Goal: Transaction & Acquisition: Purchase product/service

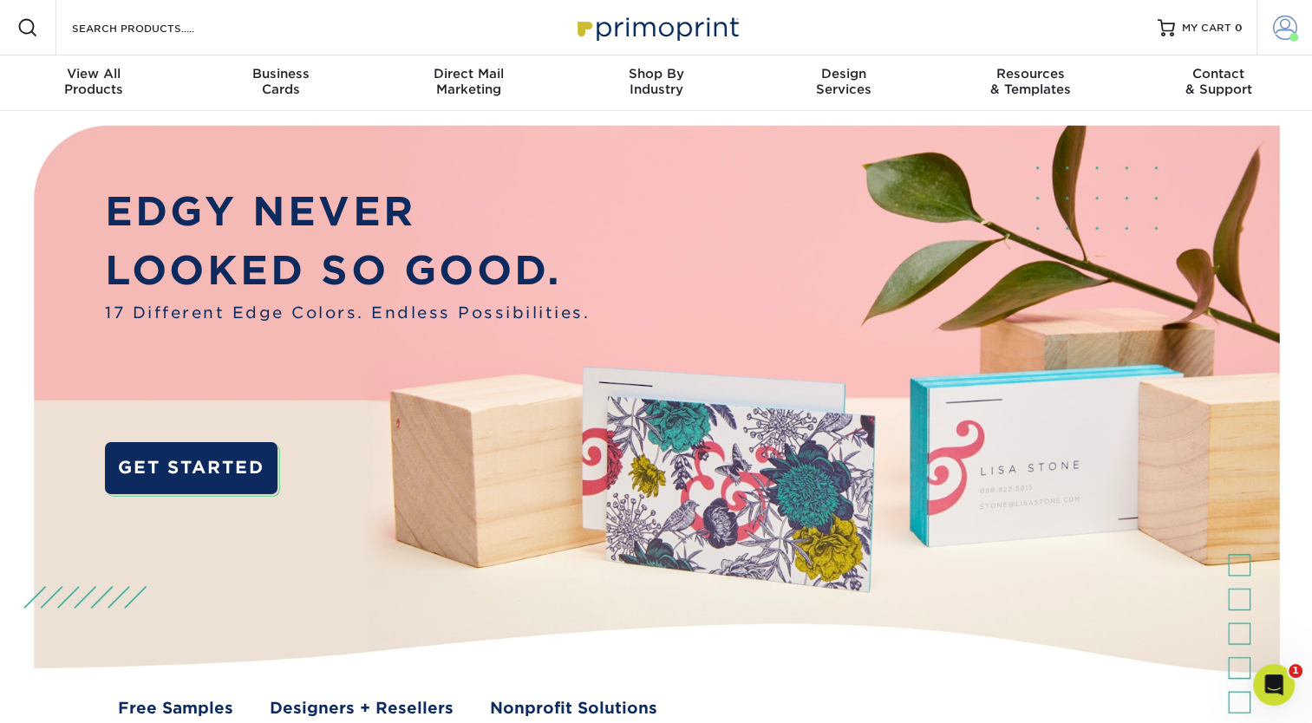
click at [1275, 29] on span at bounding box center [1285, 28] width 24 height 24
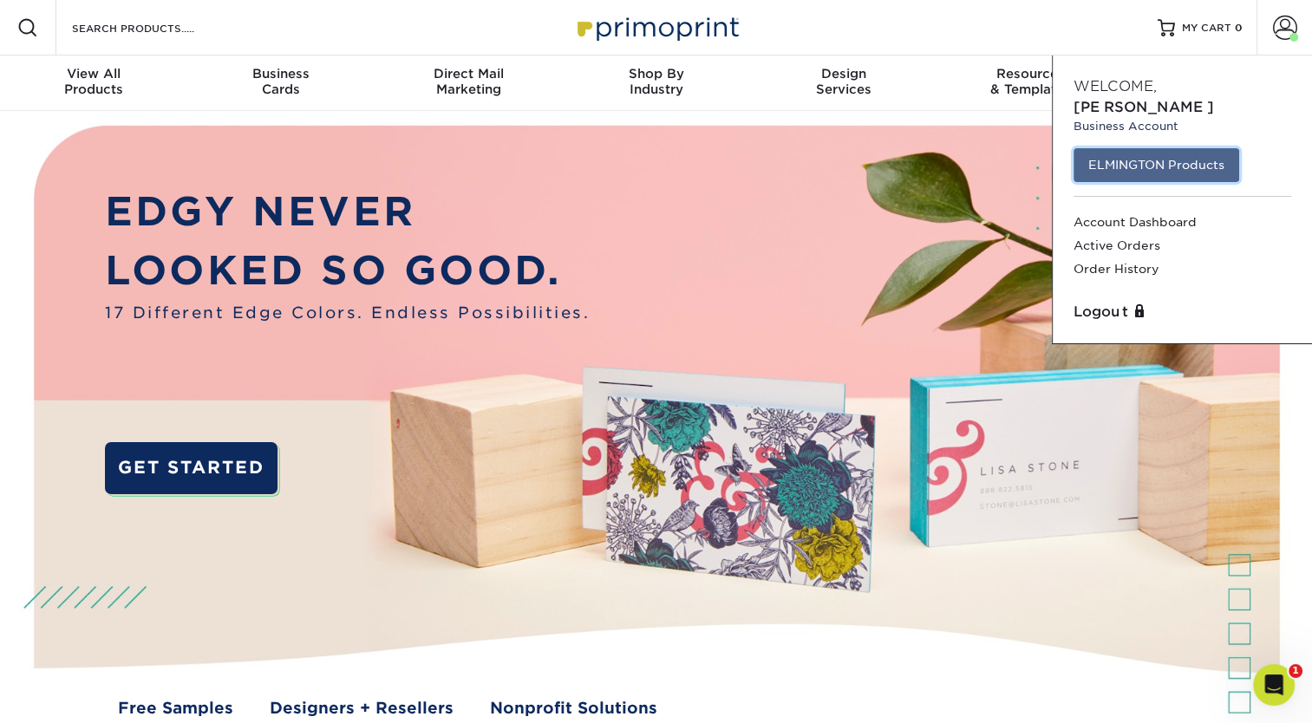
click at [1219, 148] on link "ELMINGTON Products" at bounding box center [1157, 164] width 166 height 33
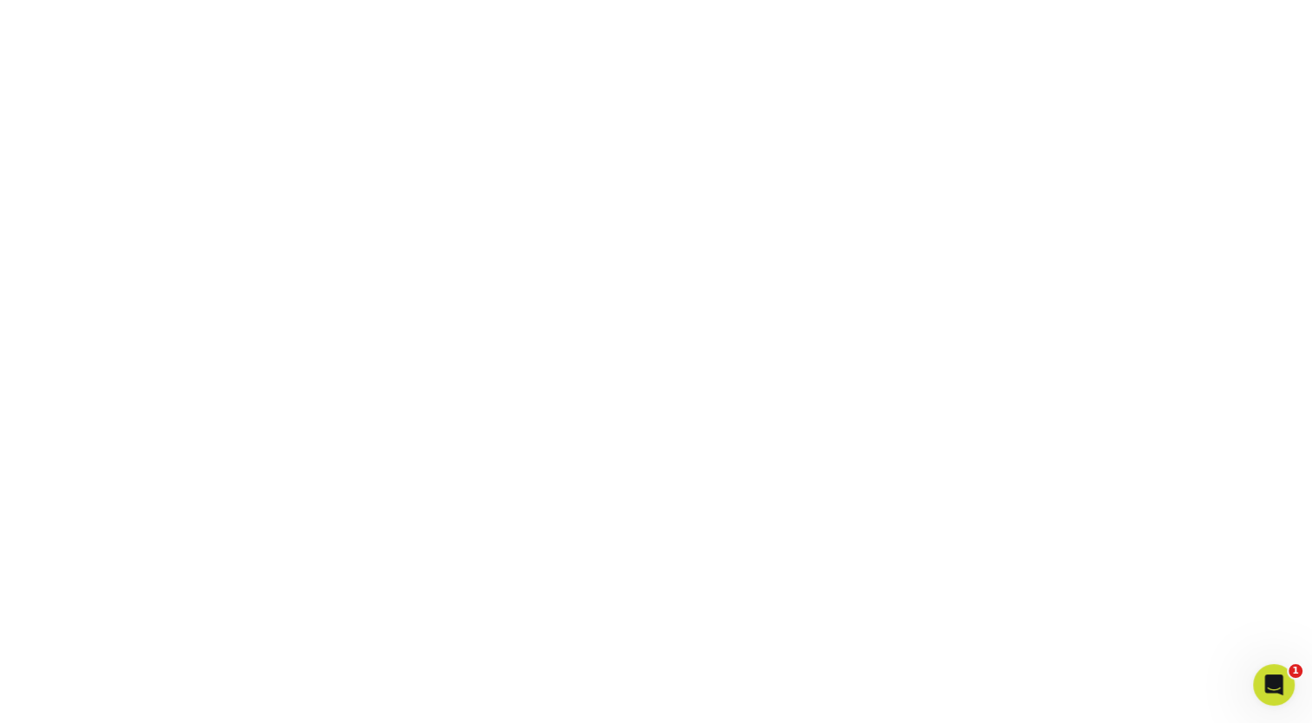
scroll to position [460, 0]
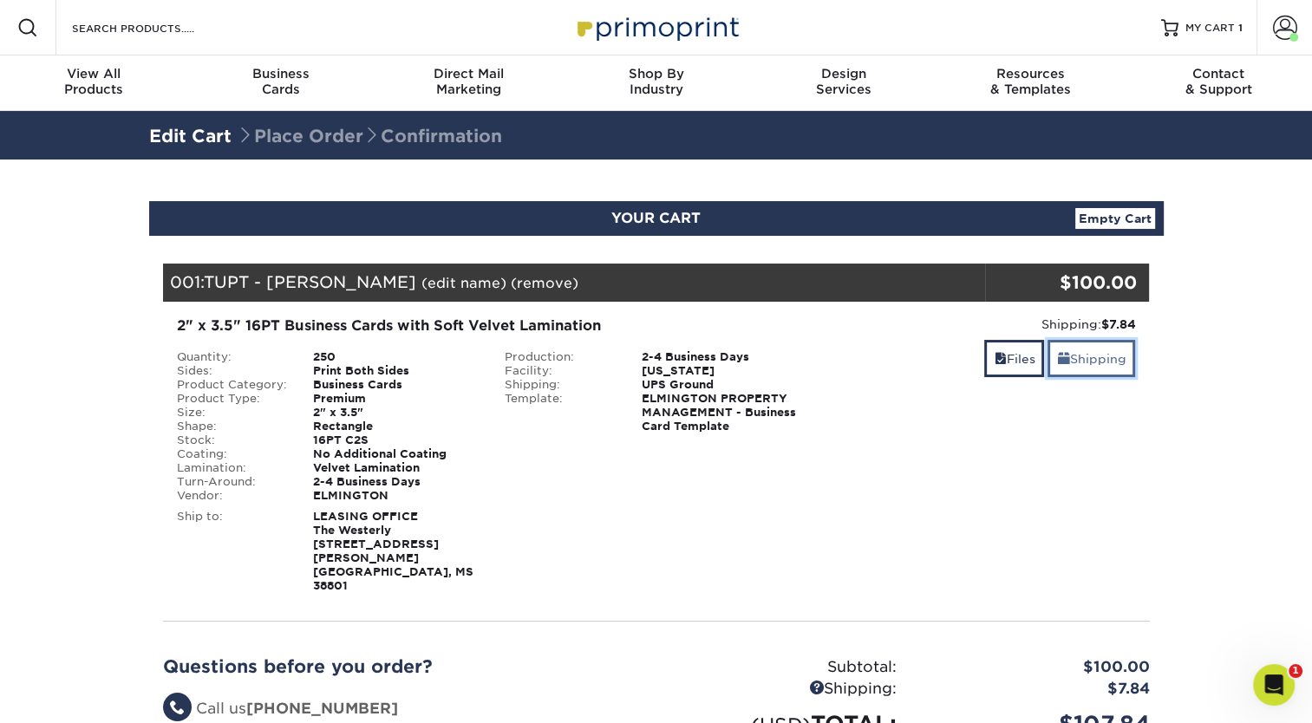
click at [1076, 364] on link "Shipping" at bounding box center [1092, 358] width 88 height 37
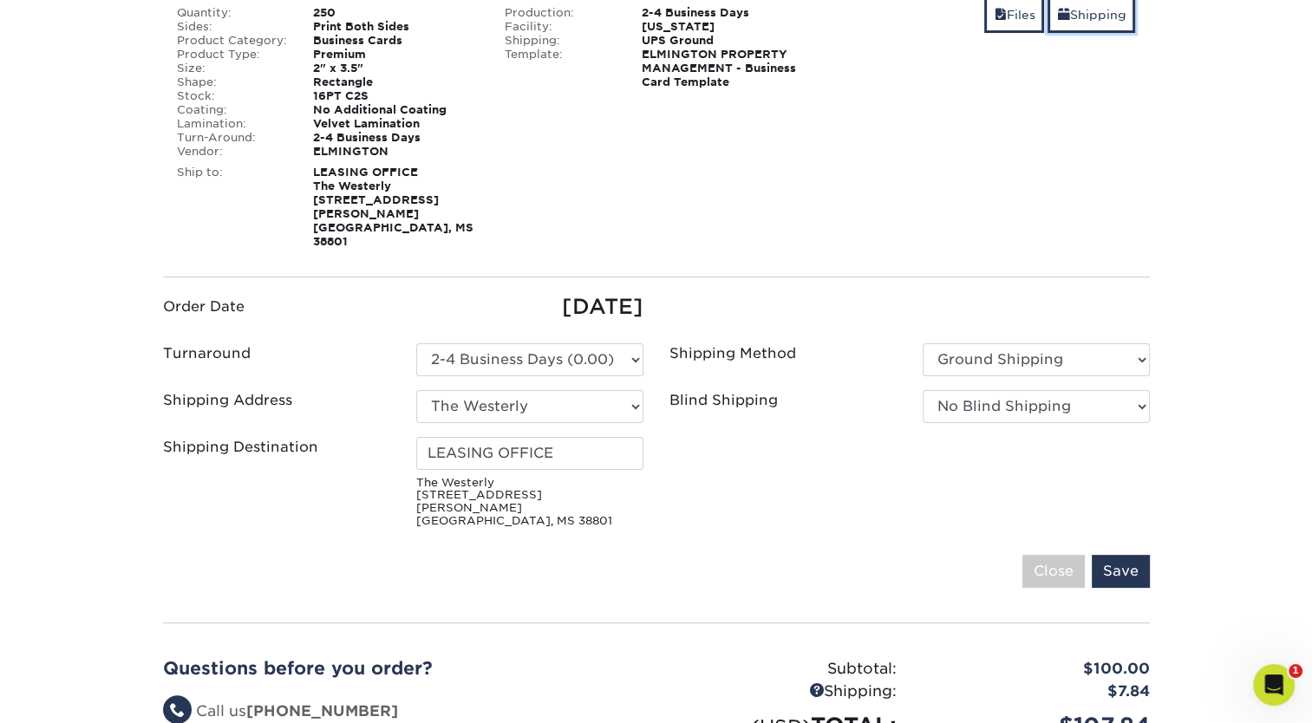
scroll to position [346, 0]
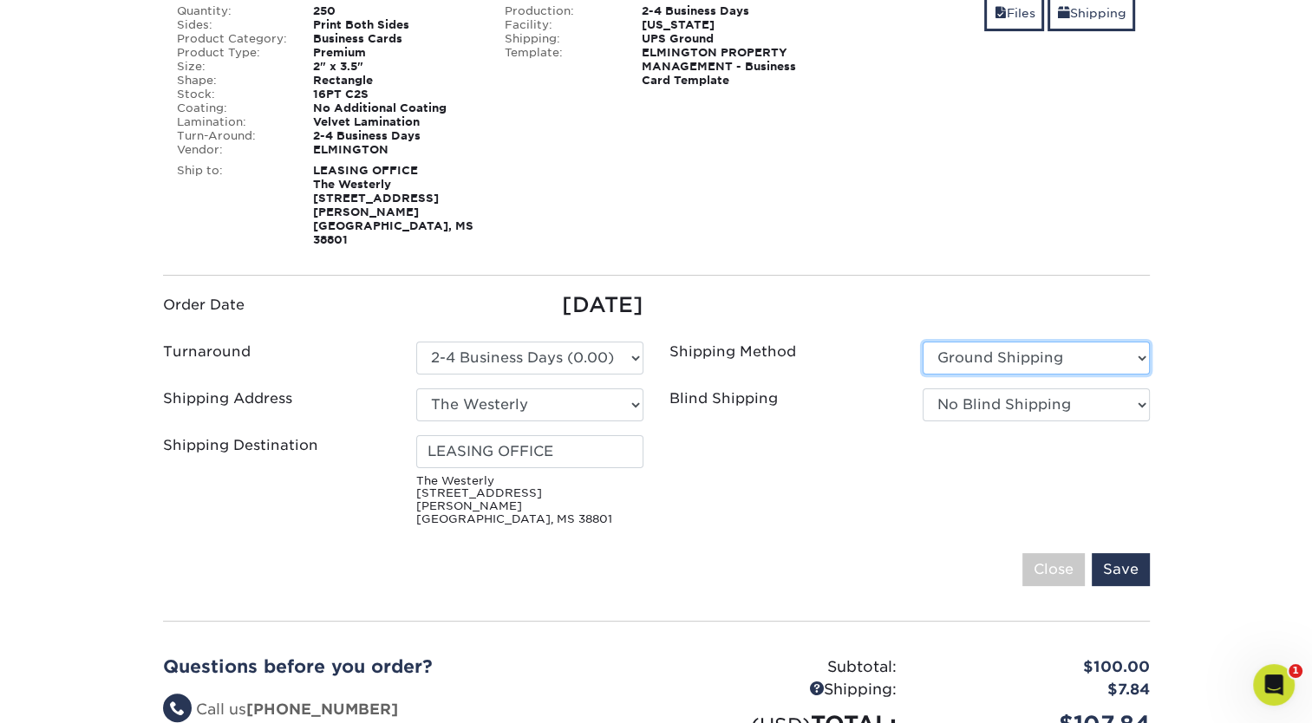
click at [997, 342] on select "Please Select Ground Shipping 3 Day Shipping Service 2 Day Air Shipping Next Da…" at bounding box center [1036, 358] width 227 height 33
click at [911, 300] on ul "Order Date 09/18/2025 Turnaround Please Select Select One" at bounding box center [656, 412] width 1013 height 244
click at [952, 389] on select "No Blind Shipping Ivy Point Cinco Ranch 1104 Residence 12th & Wedgewood 780 Tow…" at bounding box center [1036, 405] width 227 height 33
select select "279590"
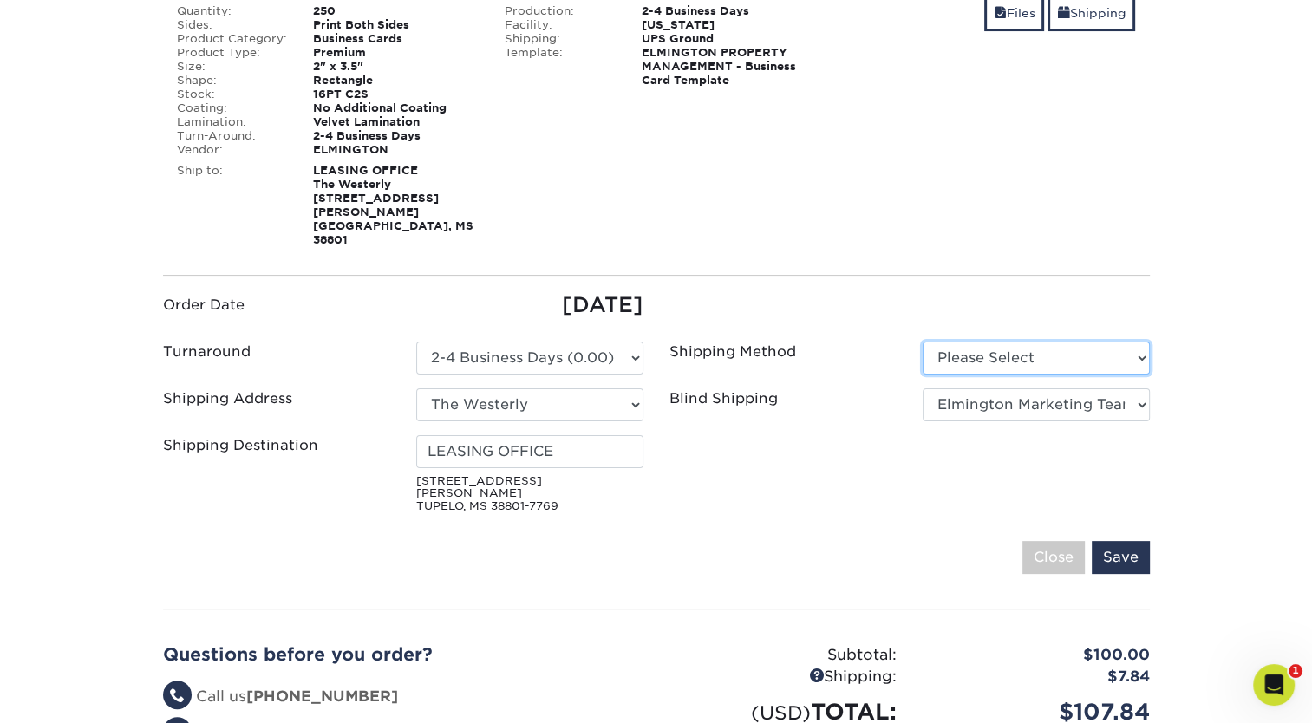
click at [1041, 342] on select "Please Select Ground Shipping (+$7.84) 3 Day Shipping Service (+$20.06)" at bounding box center [1036, 358] width 227 height 33
select select "03"
click at [923, 342] on select "Please Select Ground Shipping (+$7.84) 3 Day Shipping Service (+$20.06)" at bounding box center [1036, 358] width 227 height 33
click at [1115, 541] on input "Save" at bounding box center [1121, 557] width 58 height 33
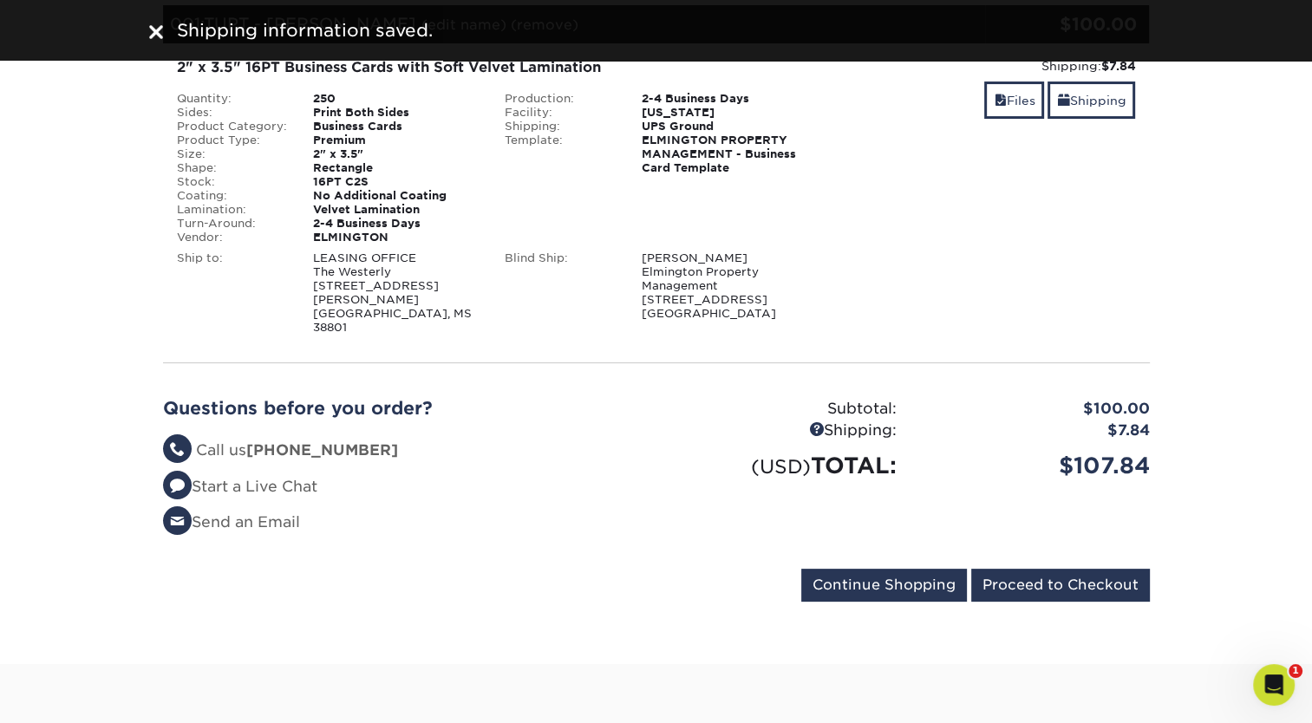
scroll to position [259, 0]
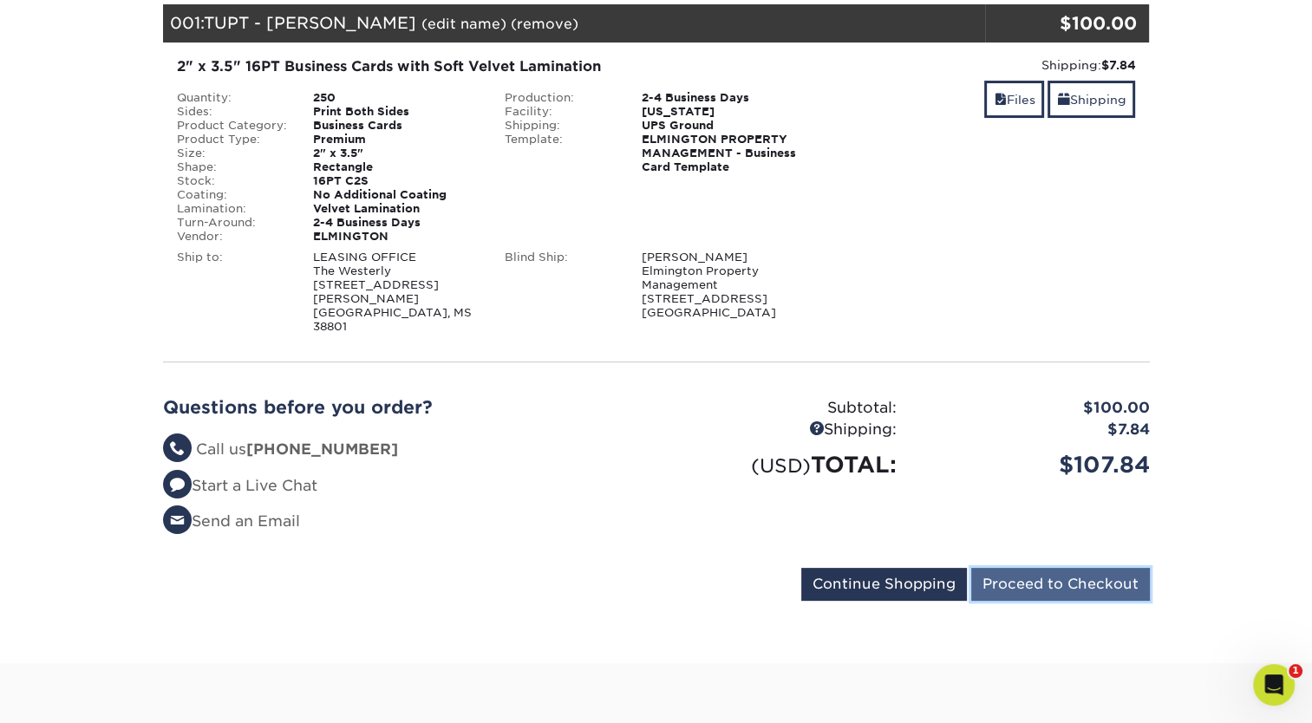
click at [1017, 568] on input "Proceed to Checkout" at bounding box center [1060, 584] width 179 height 33
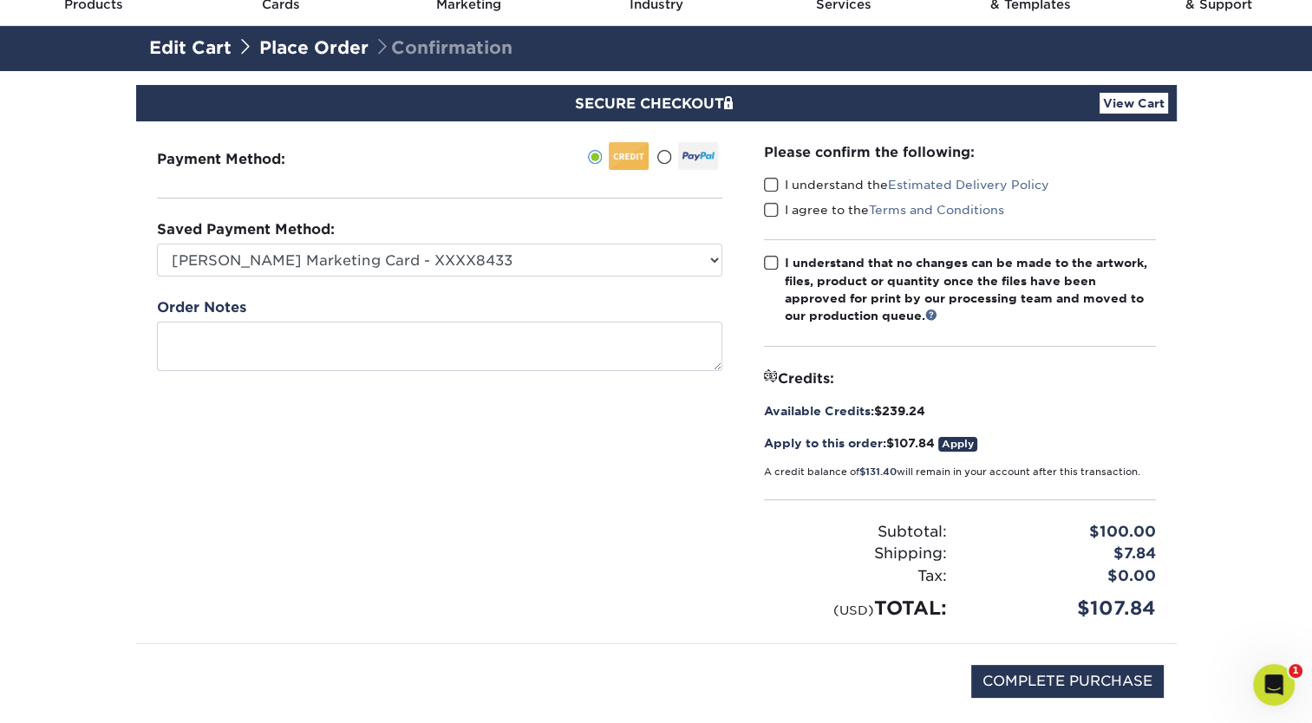
scroll to position [86, 0]
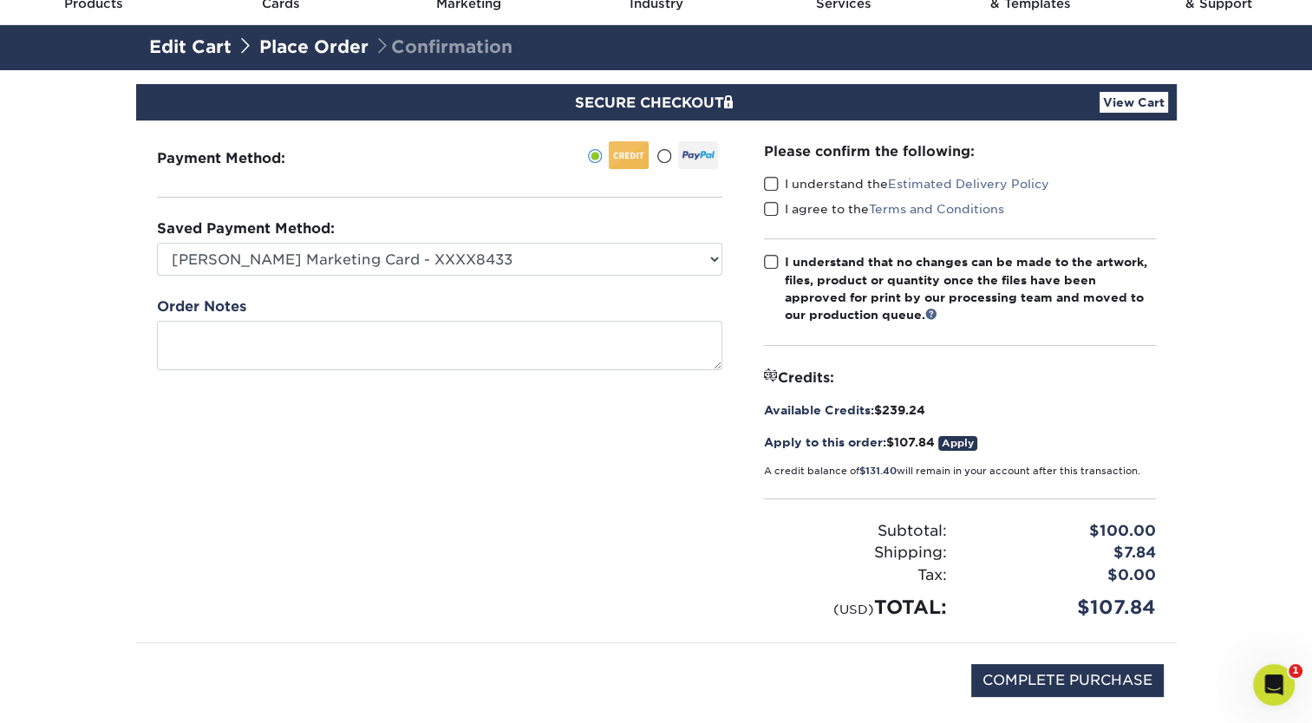
click at [766, 179] on span at bounding box center [771, 184] width 15 height 16
click at [0, 0] on input "I understand the Estimated Delivery Policy" at bounding box center [0, 0] width 0 height 0
click at [769, 210] on span at bounding box center [771, 209] width 15 height 16
click at [0, 0] on input "I agree to the Terms and Conditions" at bounding box center [0, 0] width 0 height 0
click at [770, 258] on span at bounding box center [771, 262] width 15 height 16
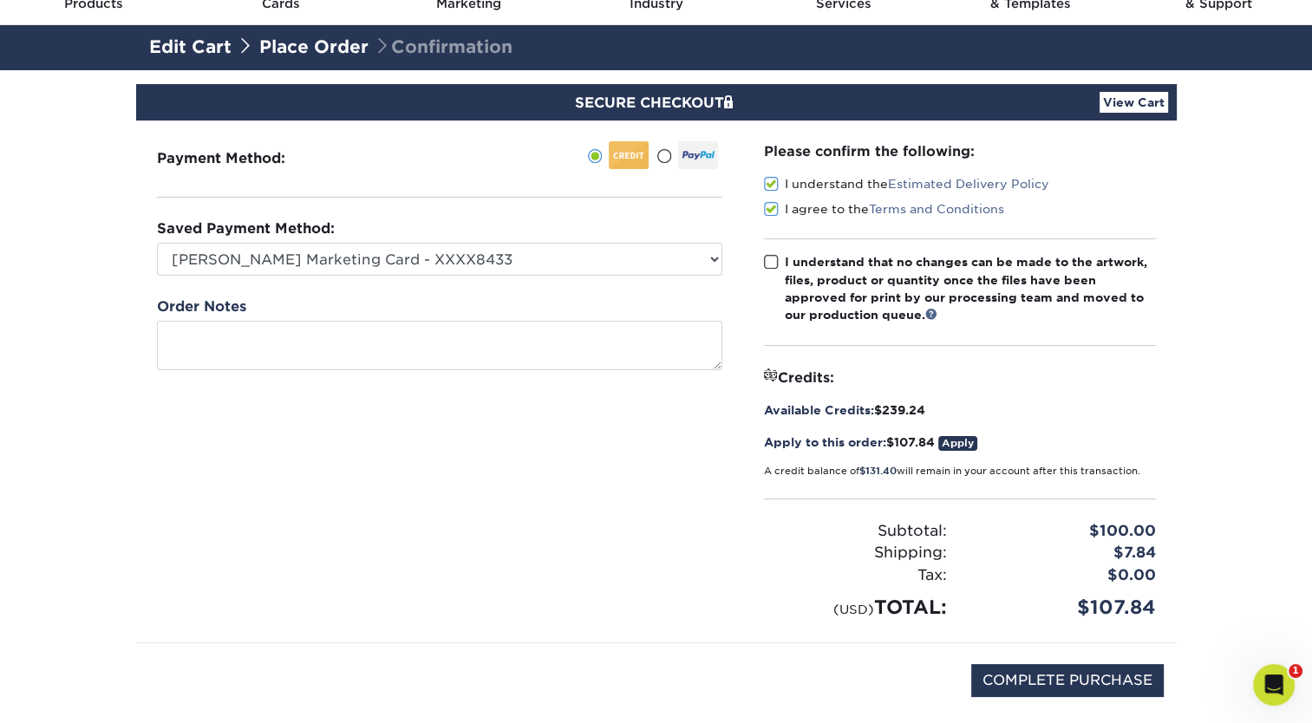
click at [0, 0] on input "I understand that no changes can be made to the artwork, files, product or quan…" at bounding box center [0, 0] width 0 height 0
click at [1133, 107] on link "View Cart" at bounding box center [1134, 102] width 69 height 21
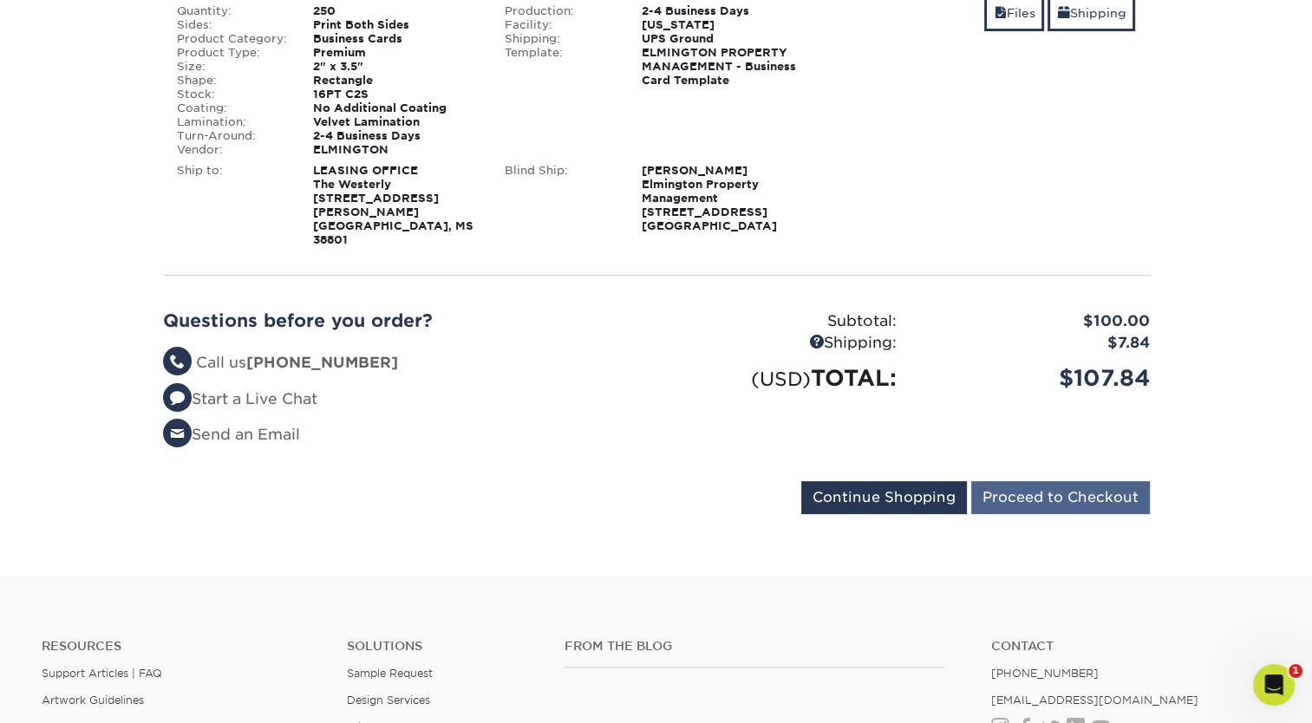
scroll to position [347, 0]
click at [1042, 482] on input "Proceed to Checkout" at bounding box center [1060, 497] width 179 height 33
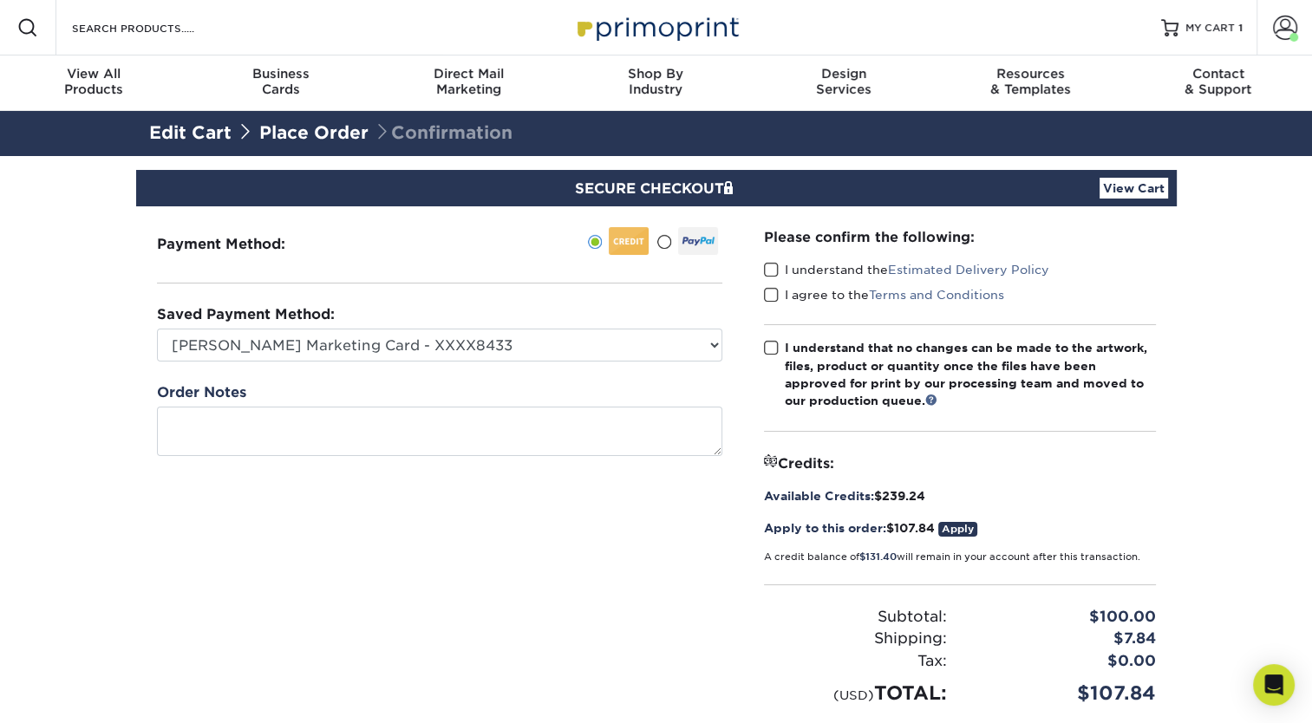
click at [767, 264] on span at bounding box center [771, 270] width 15 height 16
click at [0, 0] on input "I understand the Estimated Delivery Policy" at bounding box center [0, 0] width 0 height 0
click at [768, 291] on span at bounding box center [771, 295] width 15 height 16
click at [0, 0] on input "I agree to the Terms and Conditions" at bounding box center [0, 0] width 0 height 0
click at [771, 343] on span at bounding box center [771, 348] width 15 height 16
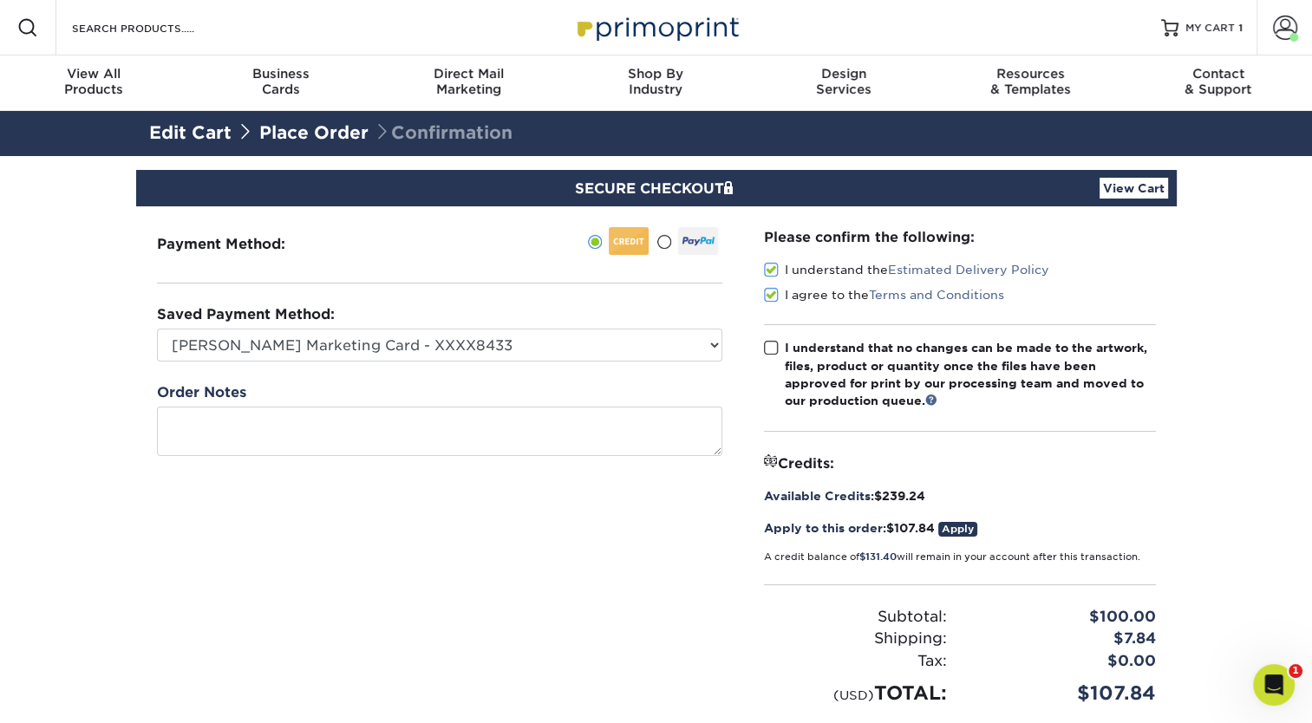
click at [0, 0] on input "I understand that no changes can be made to the artwork, files, product or quan…" at bounding box center [0, 0] width 0 height 0
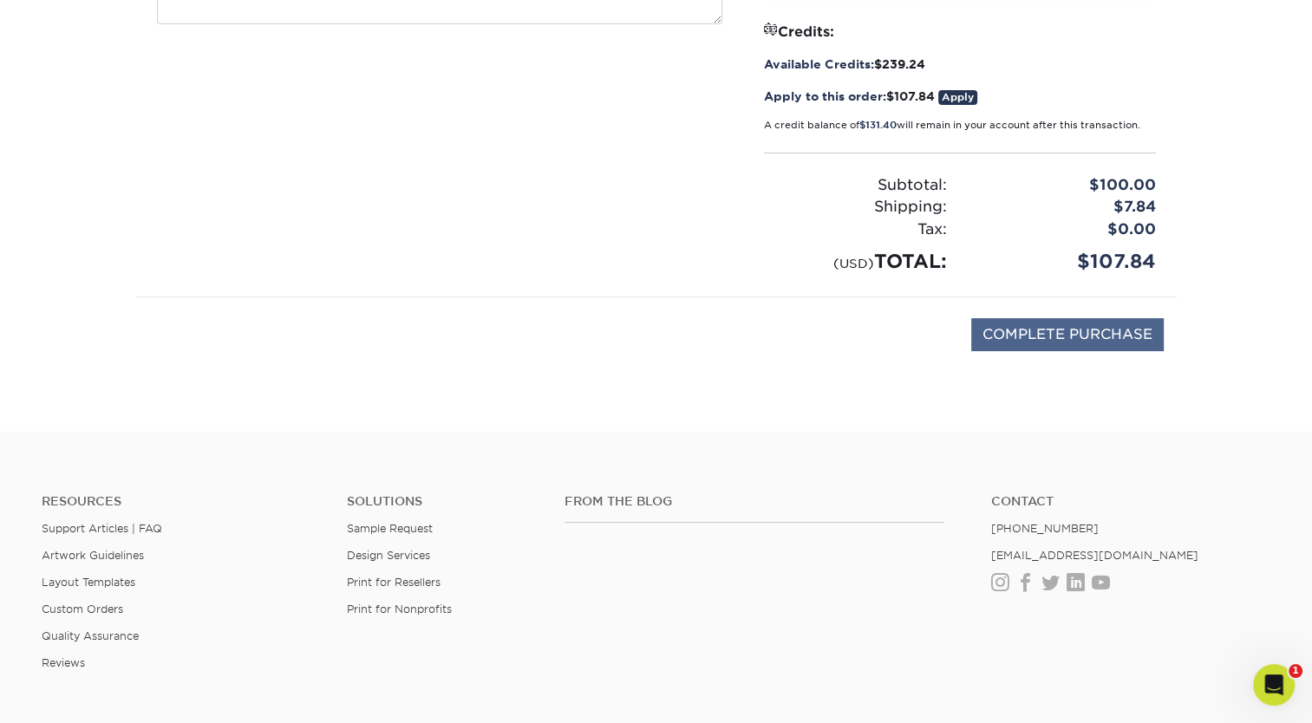
scroll to position [434, 0]
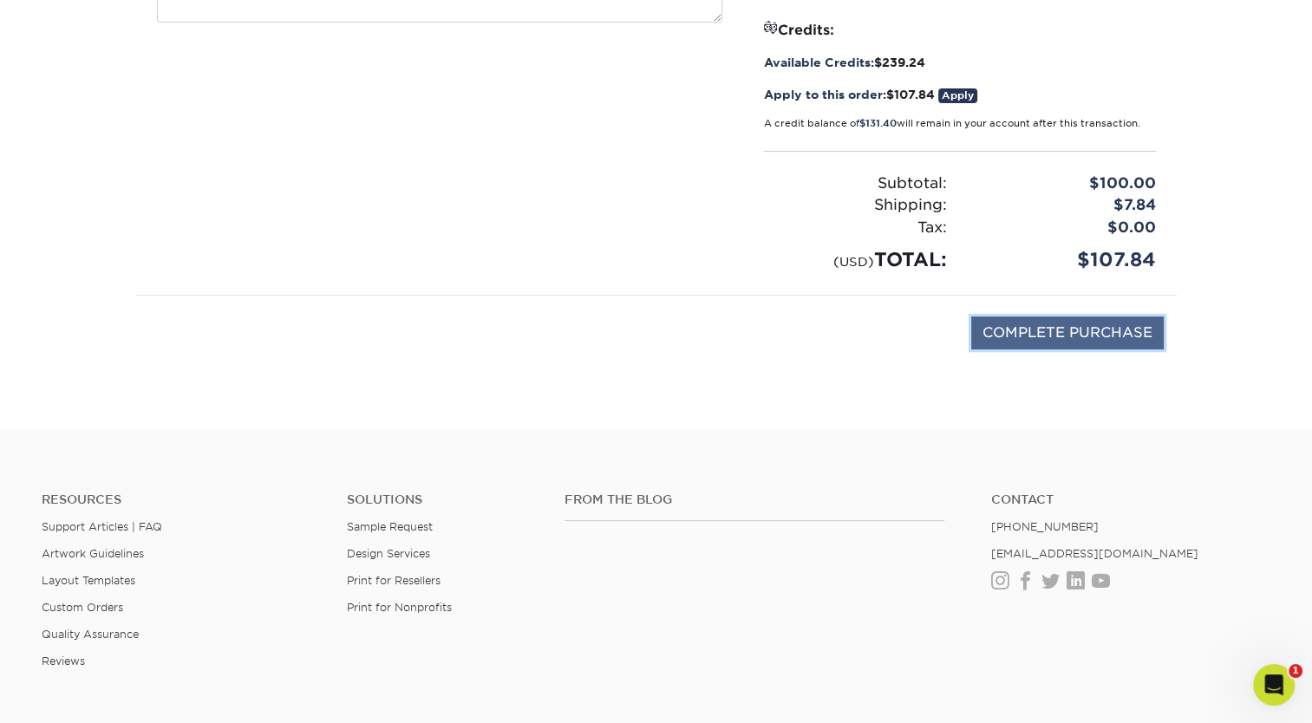
click at [1020, 334] on input "COMPLETE PURCHASE" at bounding box center [1067, 333] width 193 height 33
type input "PROCESSING, PLEASE WAIT..."
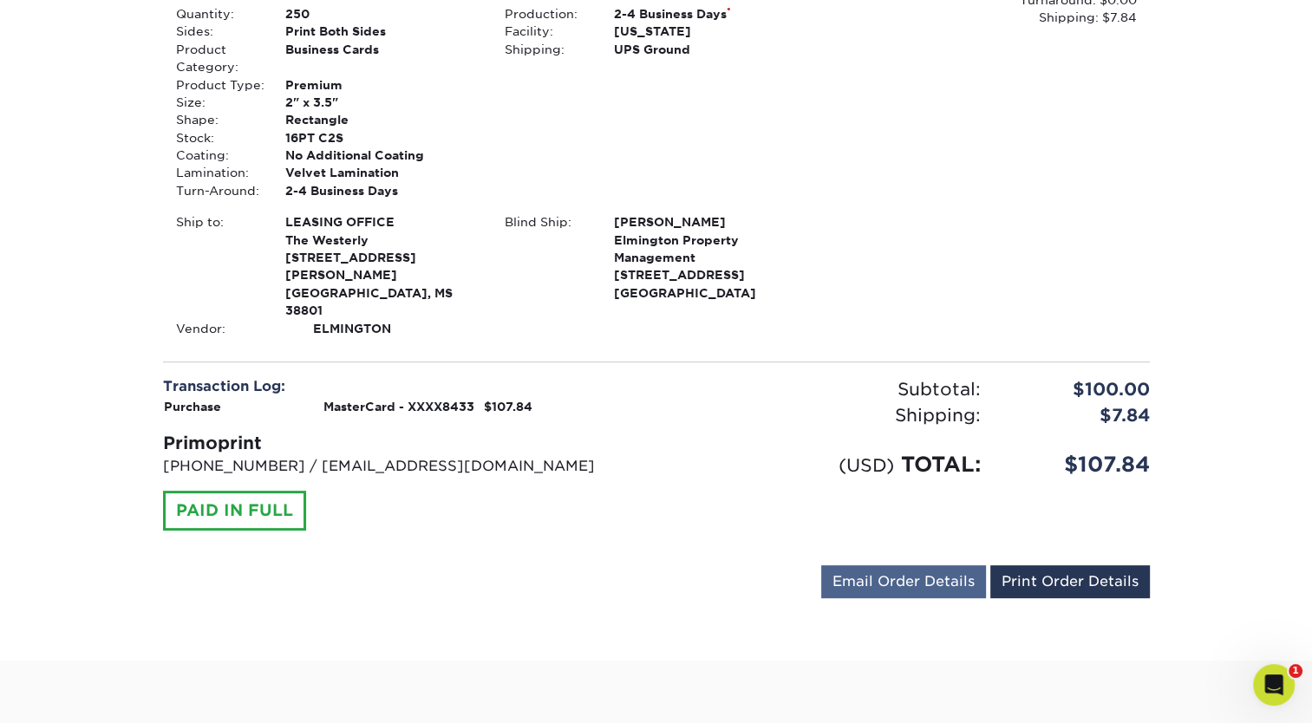
scroll to position [475, 0]
click at [1011, 566] on link "Print Order Details" at bounding box center [1071, 582] width 160 height 33
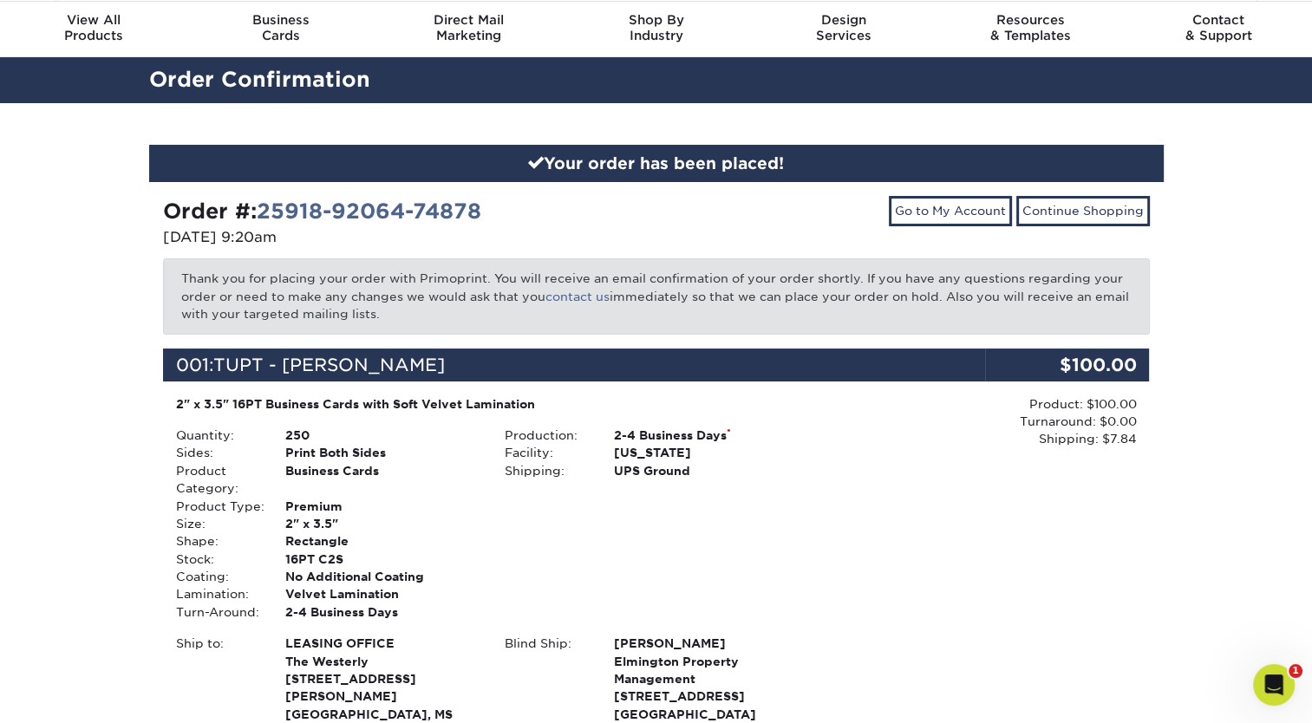
click at [590, 304] on p "Thank you for placing your order with Primoprint. You will receive an email con…" at bounding box center [656, 295] width 987 height 75
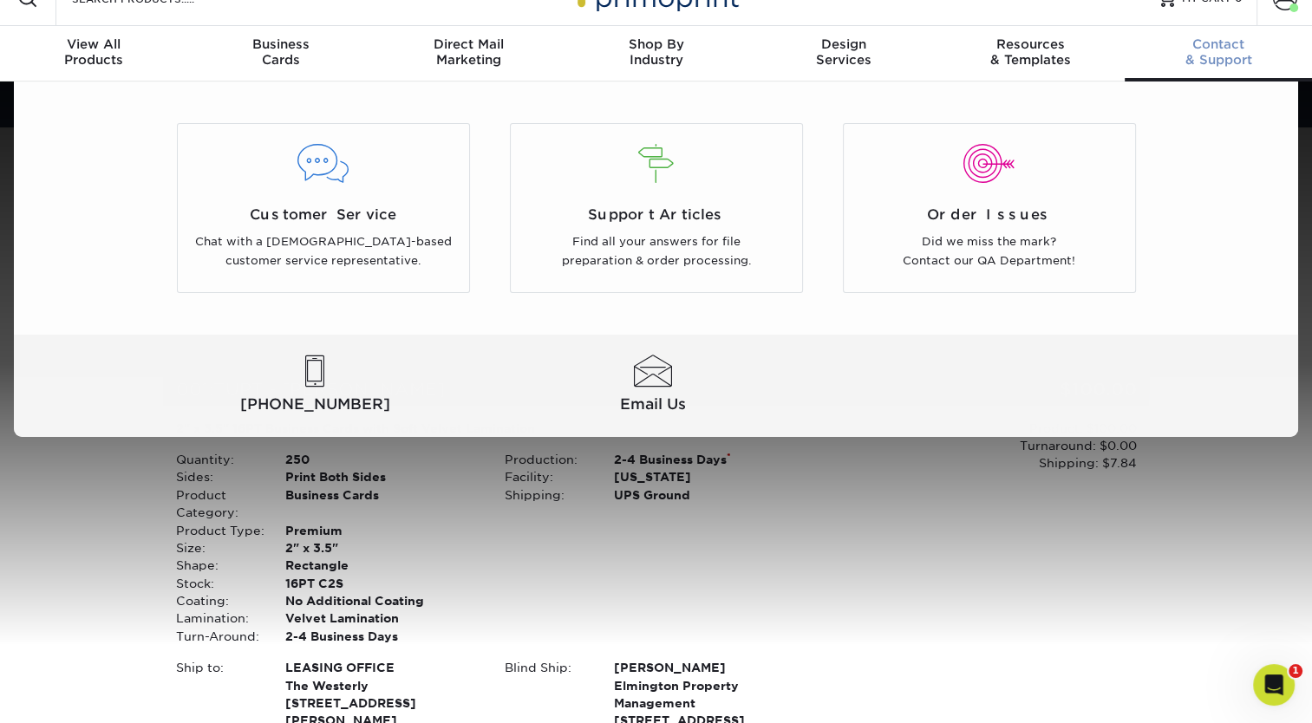
scroll to position [0, 0]
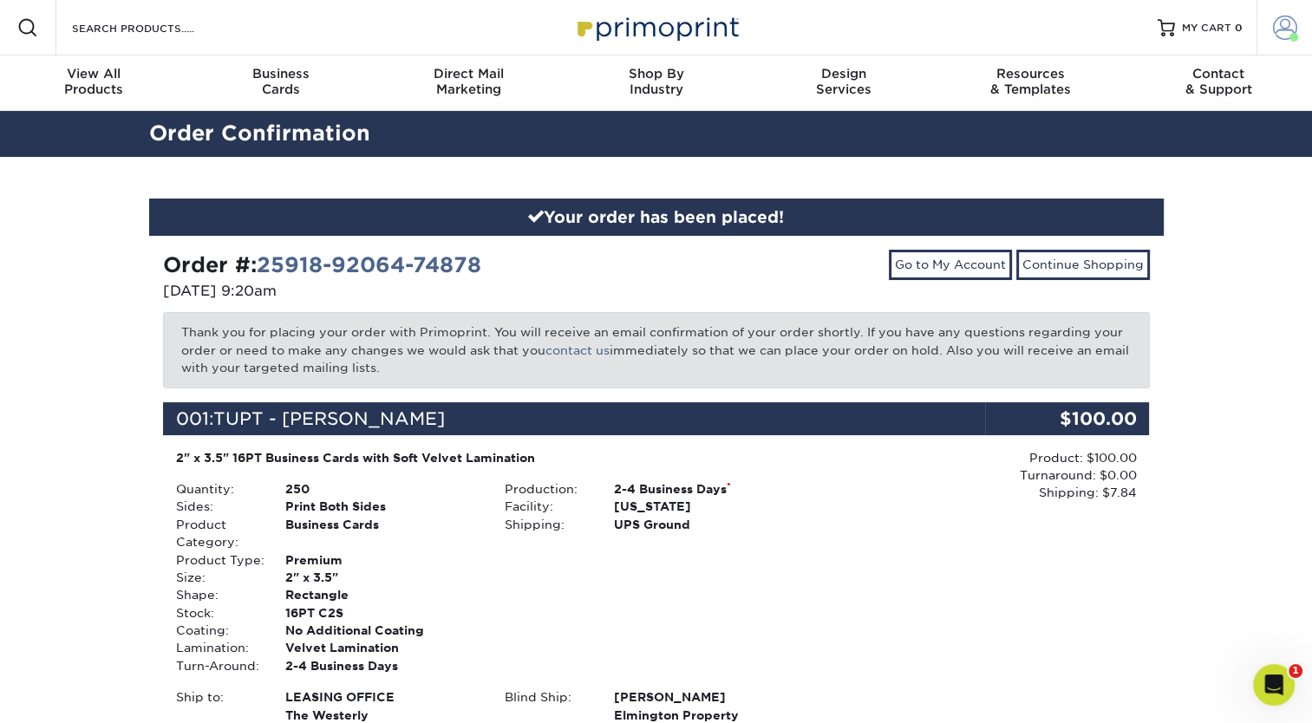
click at [1277, 36] on span at bounding box center [1285, 28] width 24 height 24
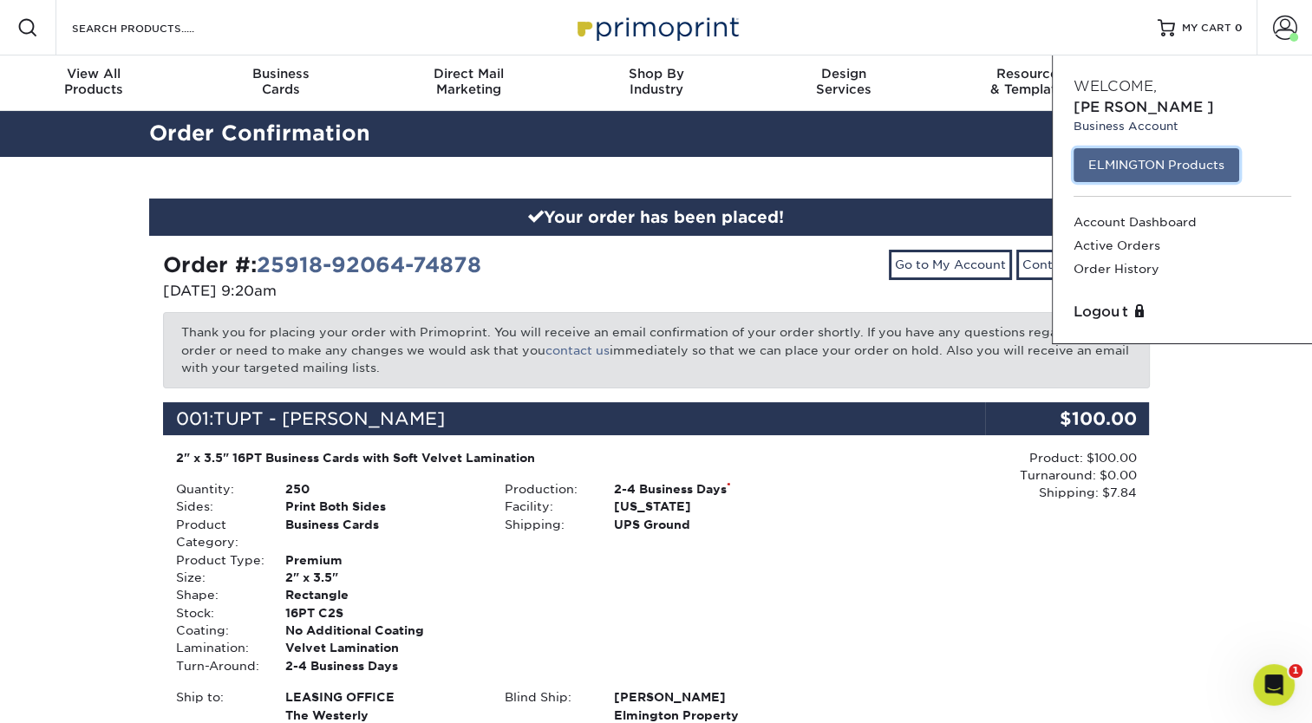
click at [1166, 148] on link "ELMINGTON Products" at bounding box center [1157, 164] width 166 height 33
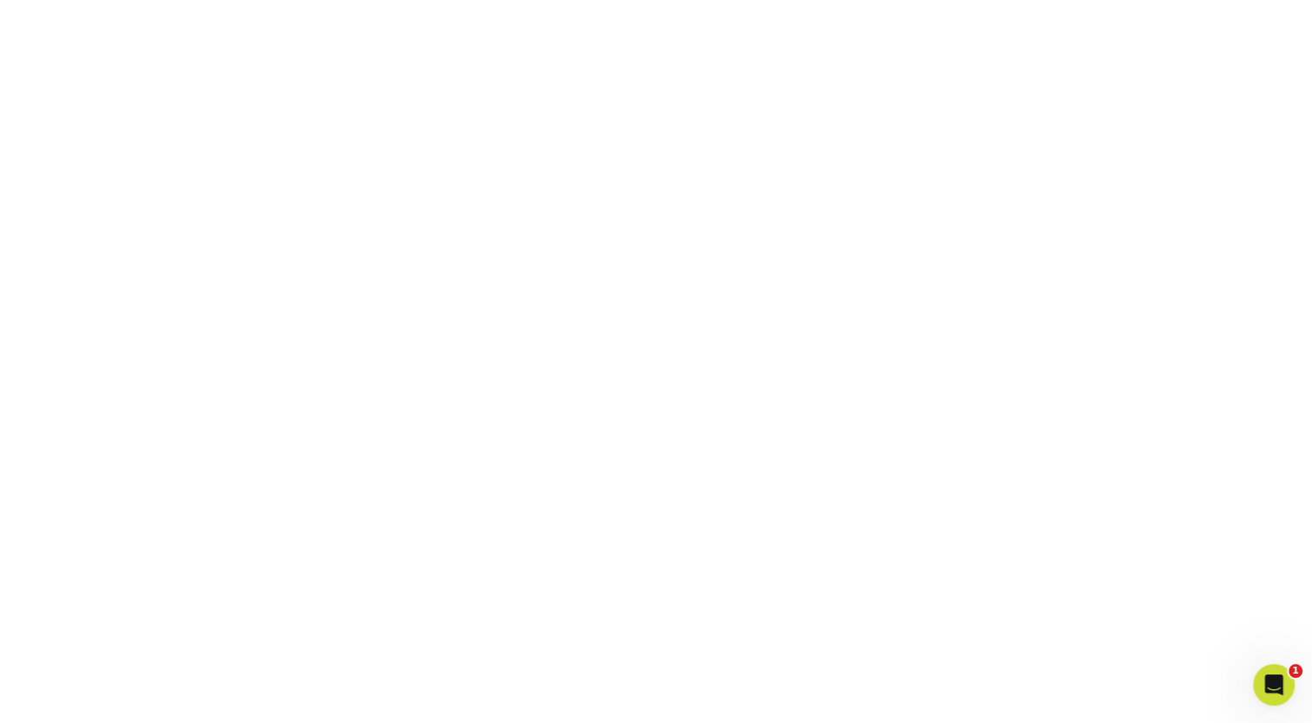
scroll to position [460, 0]
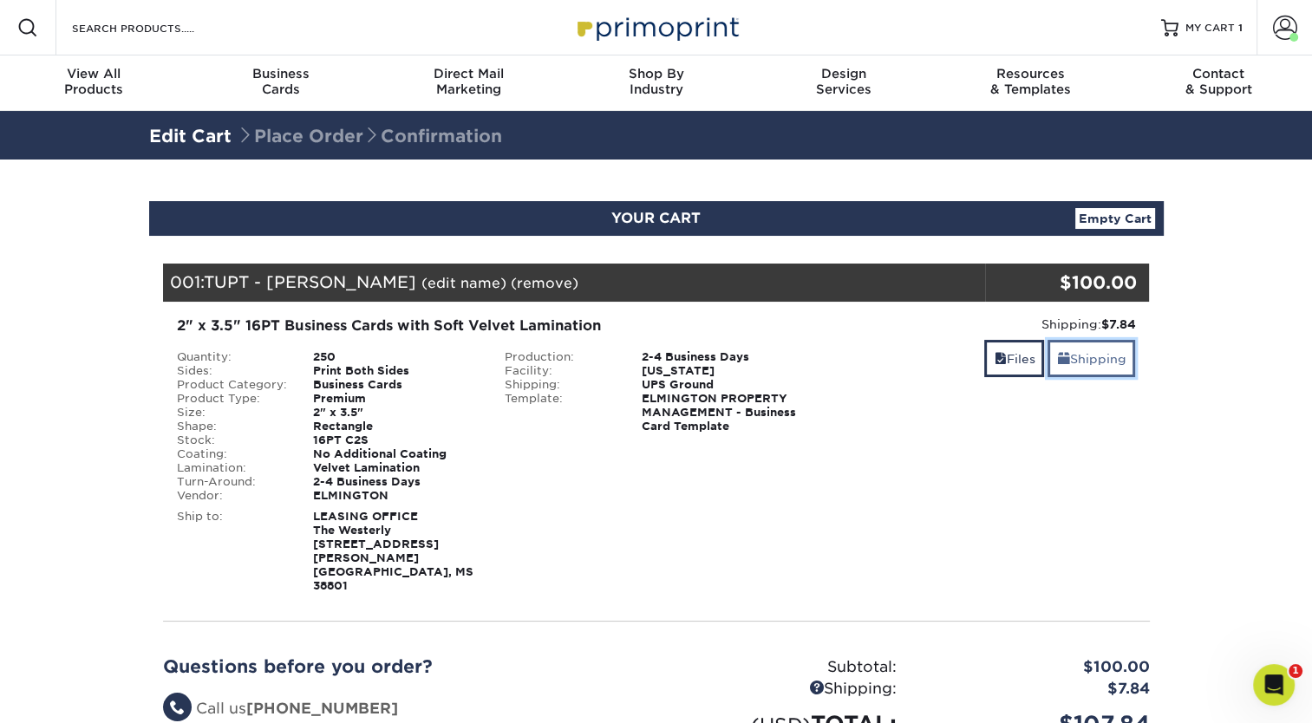
click at [1122, 356] on link "Shipping" at bounding box center [1092, 358] width 88 height 37
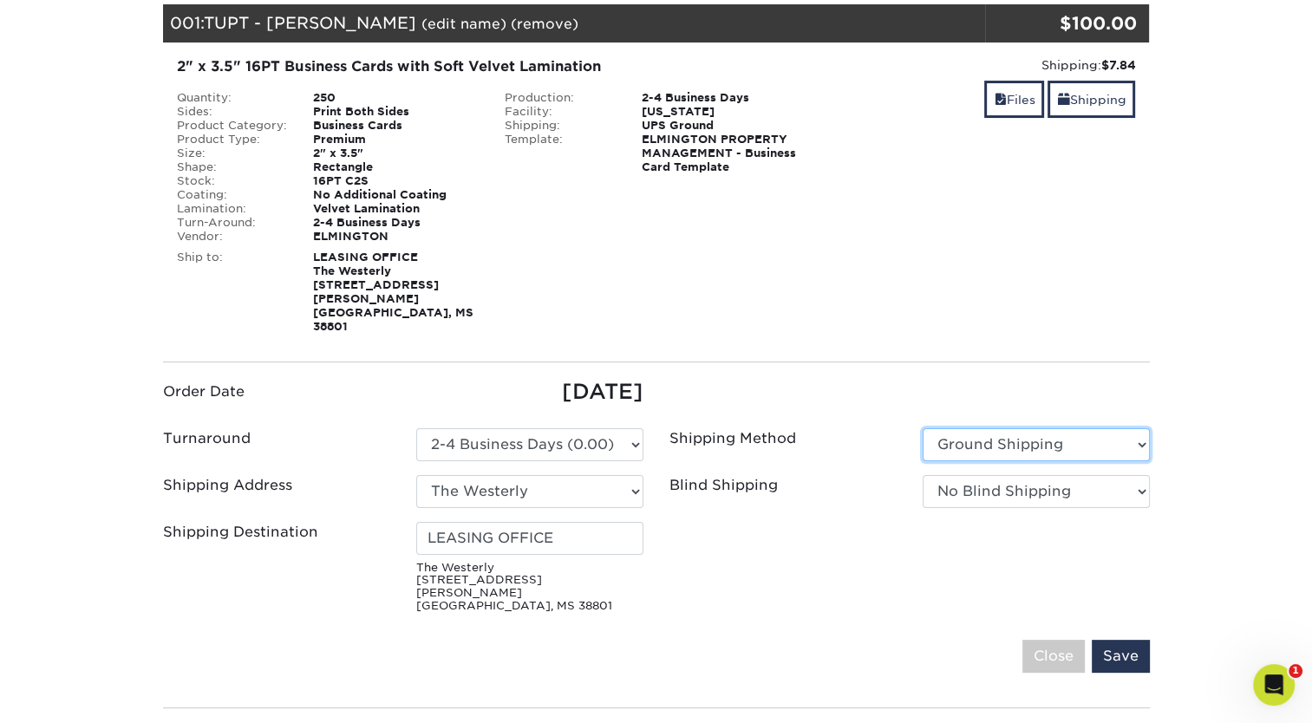
click at [1052, 428] on select "Please Select Ground Shipping 3 Day Shipping Service 2 Day Air Shipping Next Da…" at bounding box center [1036, 444] width 227 height 33
click at [1033, 428] on select "Please Select Ground Shipping 3 Day Shipping Service 2 Day Air Shipping Next Da…" at bounding box center [1036, 444] width 227 height 33
click at [1034, 428] on select "Please Select Ground Shipping 3 Day Shipping Service 2 Day Air Shipping Next Da…" at bounding box center [1036, 444] width 227 height 33
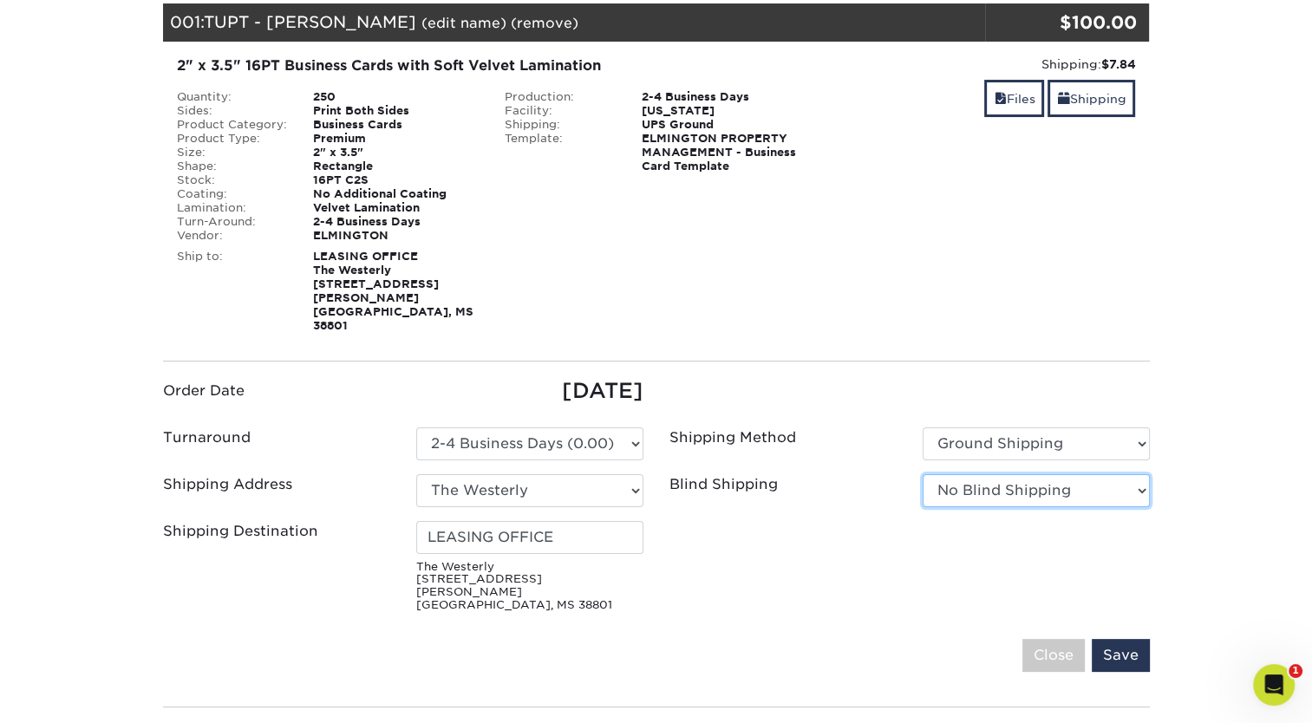
click at [1036, 474] on select "No Blind Shipping Ivy Point Cinco Ranch 1104 Residence 12th & Wedgewood 780 Tow…" at bounding box center [1036, 490] width 227 height 33
select select "279590"
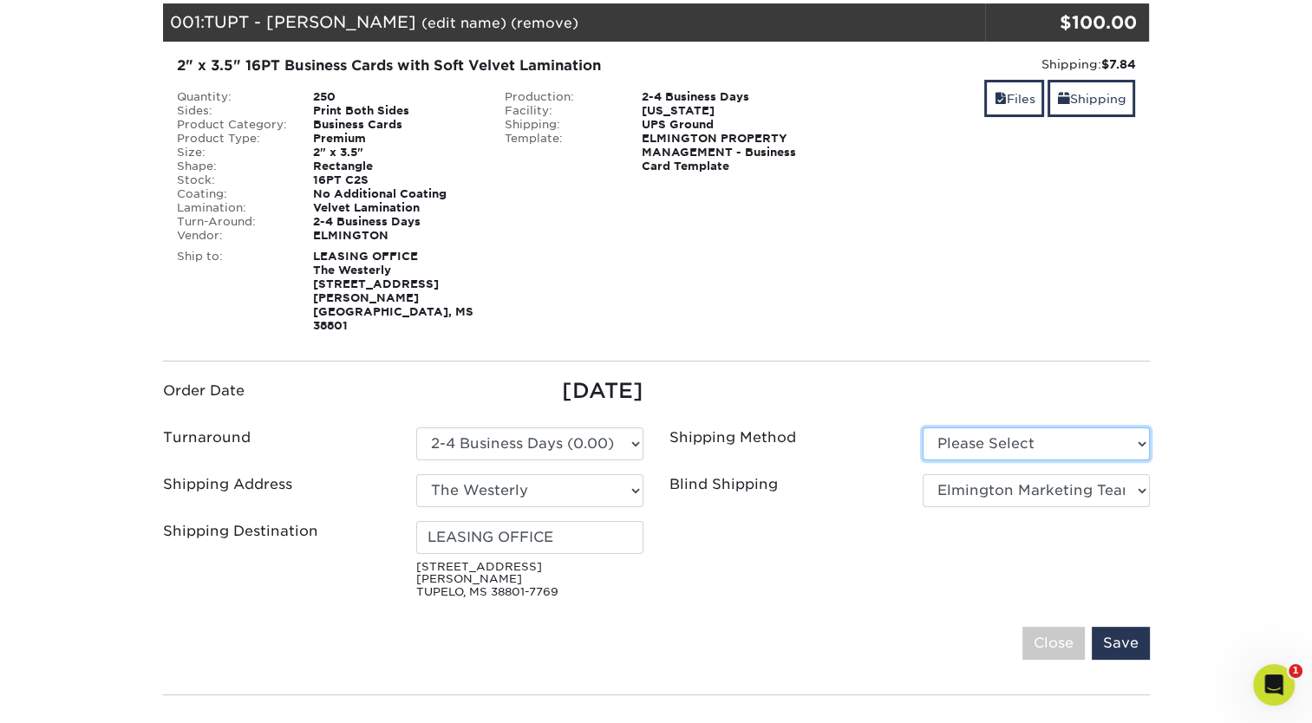
click at [1048, 428] on select "Please Select Ground Shipping (+$7.84) 3 Day Shipping Service (+$20.06)" at bounding box center [1036, 444] width 227 height 33
select select "03"
click at [923, 428] on select "Please Select Ground Shipping (+$7.84) 3 Day Shipping Service (+$20.06)" at bounding box center [1036, 444] width 227 height 33
click at [1134, 627] on input "Save" at bounding box center [1121, 643] width 58 height 33
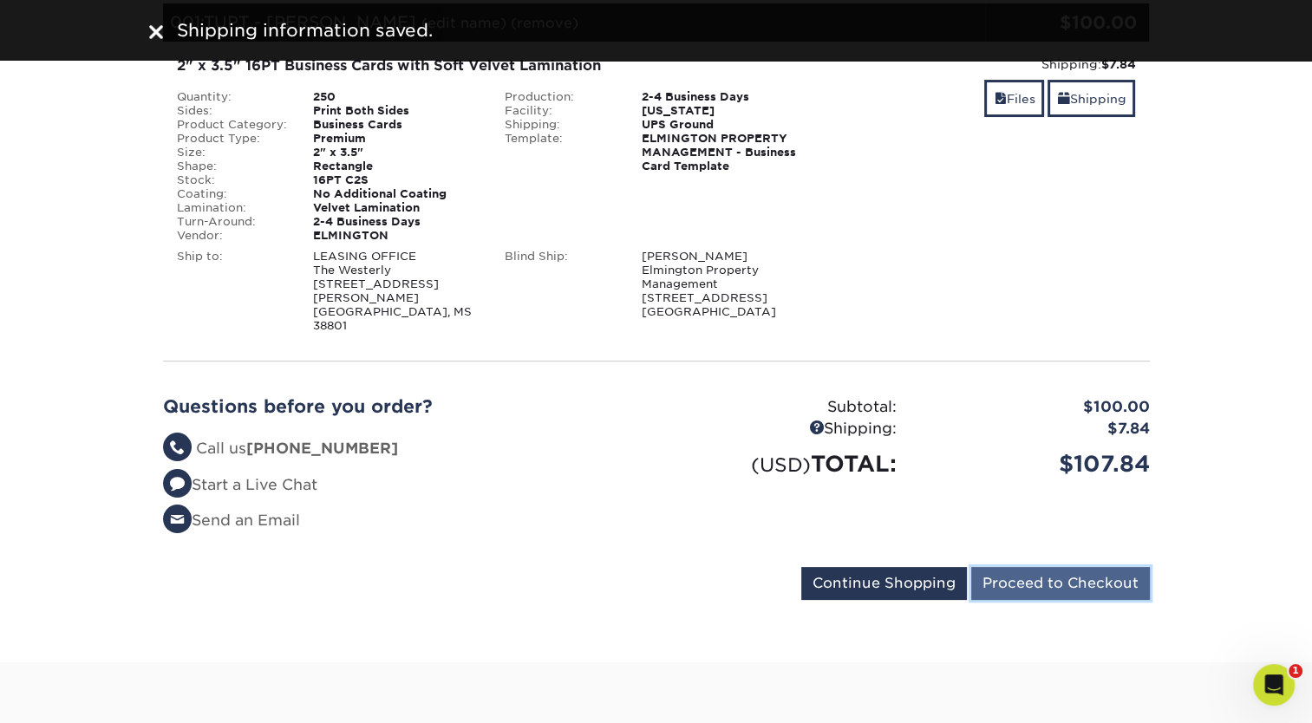
click at [1083, 567] on input "Proceed to Checkout" at bounding box center [1060, 583] width 179 height 33
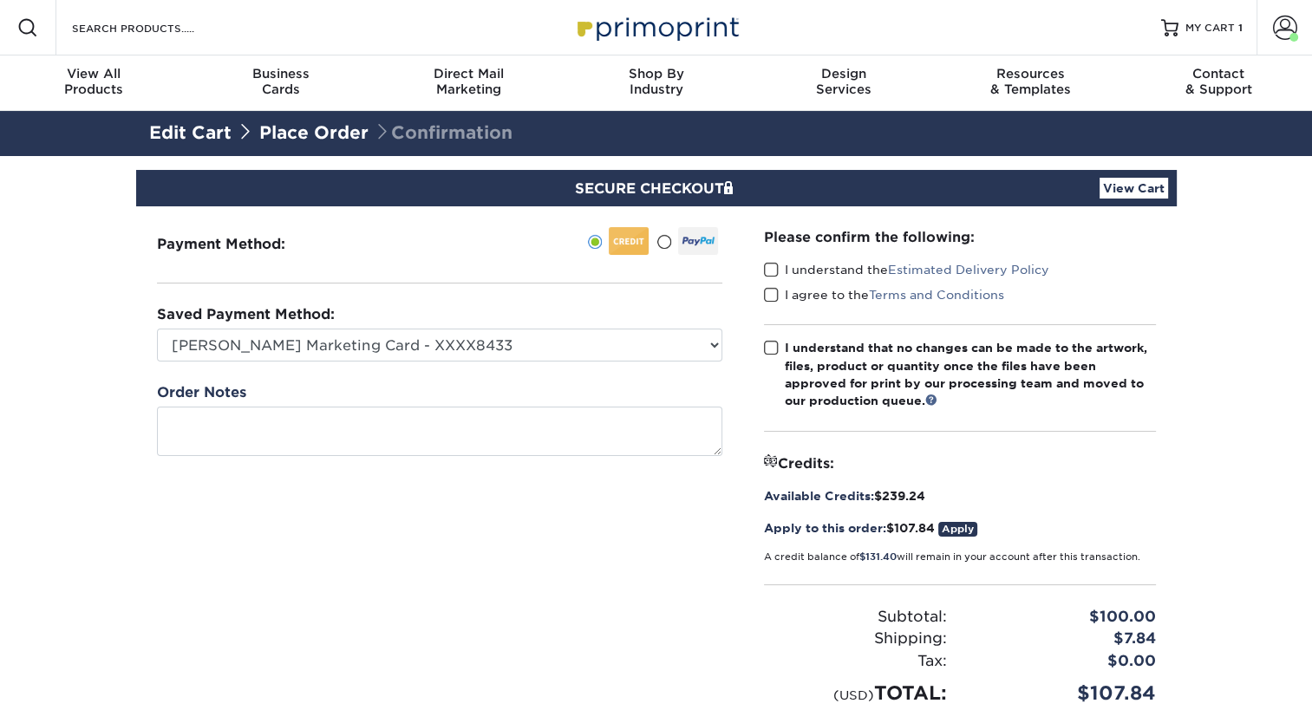
click at [769, 266] on span at bounding box center [771, 270] width 15 height 16
click at [0, 0] on input "I understand the Estimated Delivery Policy" at bounding box center [0, 0] width 0 height 0
click at [770, 294] on span at bounding box center [771, 295] width 15 height 16
click at [0, 0] on input "I agree to the Terms and Conditions" at bounding box center [0, 0] width 0 height 0
click at [771, 343] on span at bounding box center [771, 348] width 15 height 16
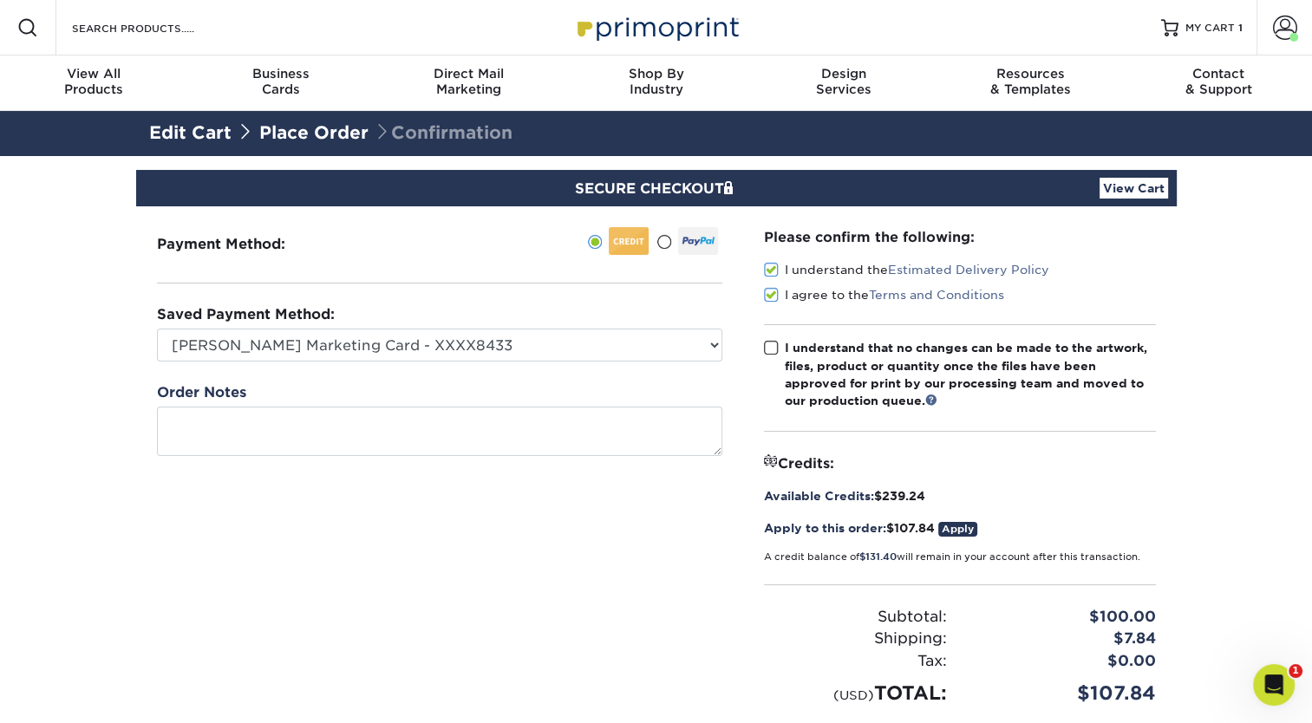
click at [0, 0] on input "I understand that no changes can be made to the artwork, files, product or quan…" at bounding box center [0, 0] width 0 height 0
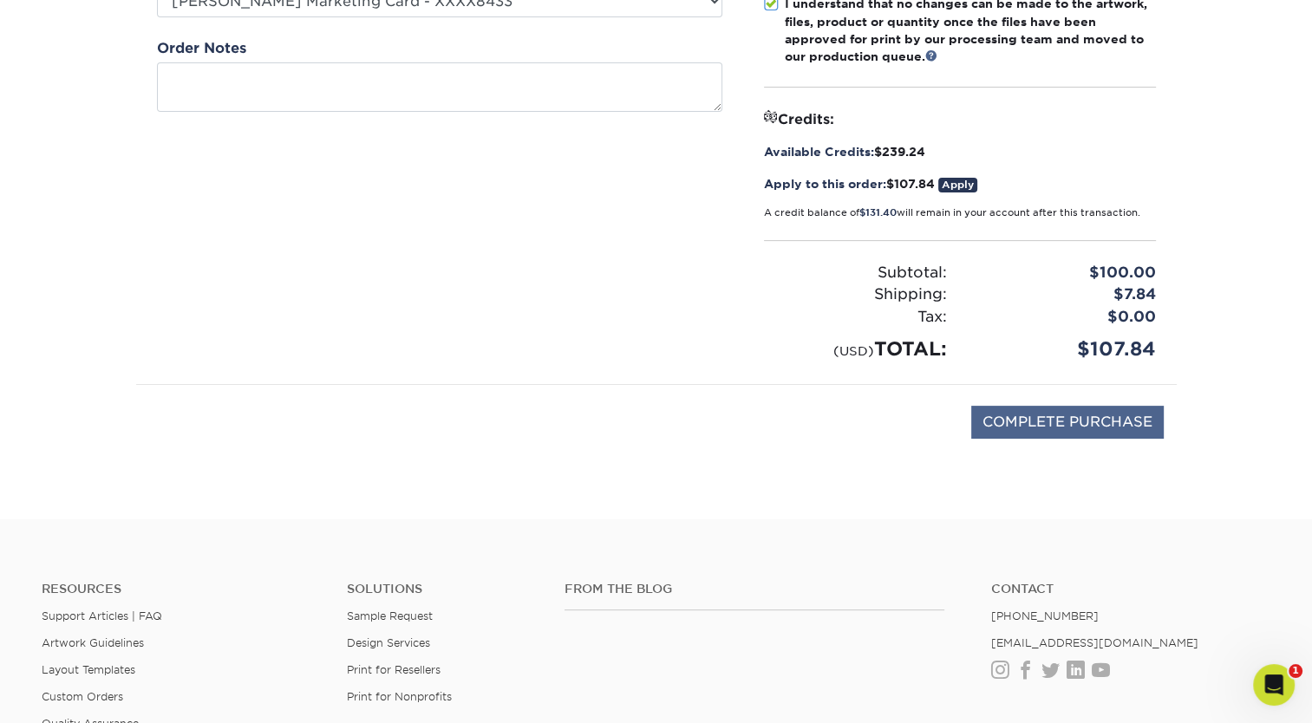
scroll to position [346, 0]
click at [1018, 423] on input "COMPLETE PURCHASE" at bounding box center [1067, 420] width 193 height 33
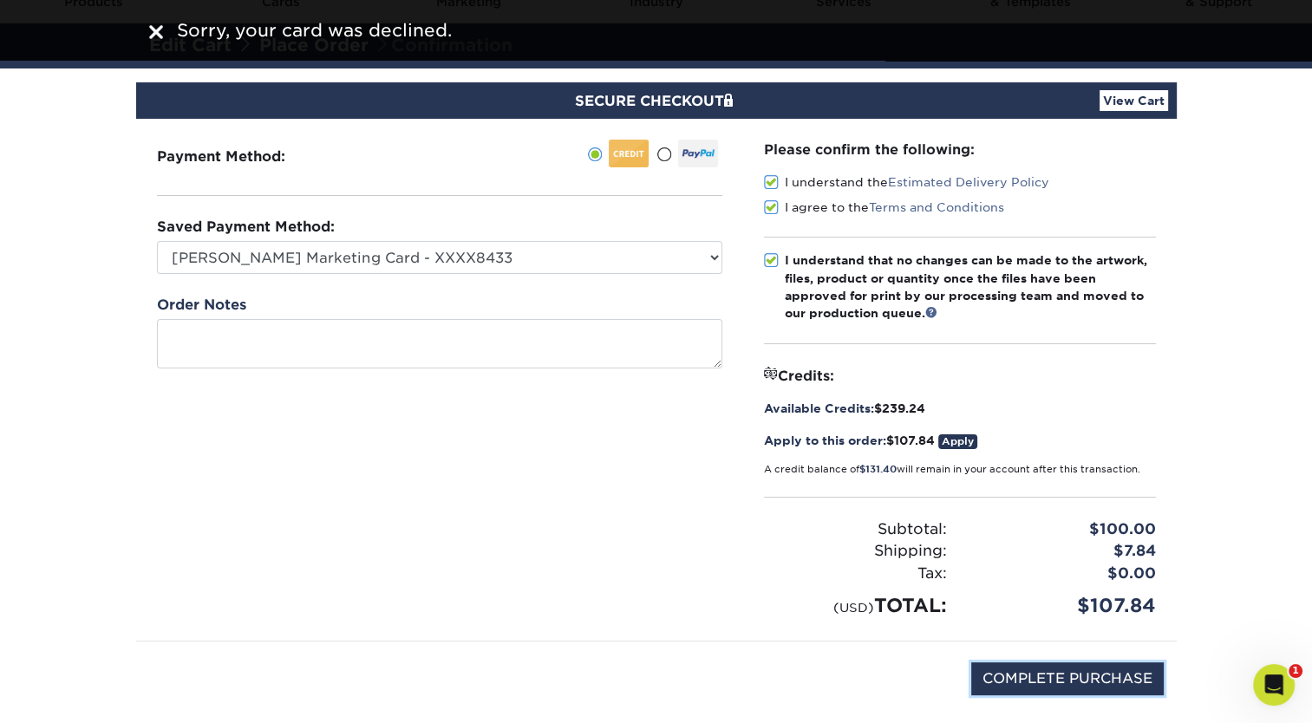
scroll to position [87, 0]
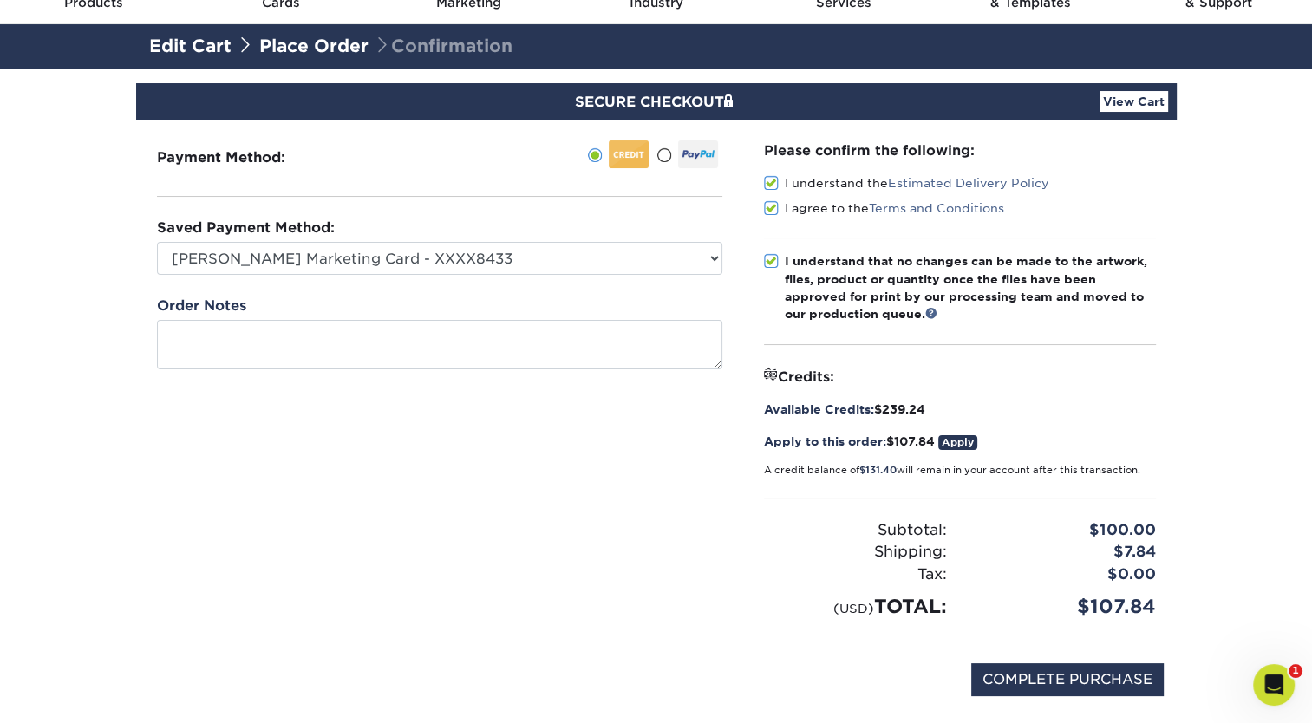
click at [769, 183] on span at bounding box center [771, 183] width 15 height 16
click at [0, 0] on input "I understand the Estimated Delivery Policy" at bounding box center [0, 0] width 0 height 0
click at [765, 204] on span at bounding box center [771, 208] width 15 height 16
click at [0, 0] on input "I agree to the Terms and Conditions" at bounding box center [0, 0] width 0 height 0
click at [774, 260] on span at bounding box center [771, 261] width 15 height 16
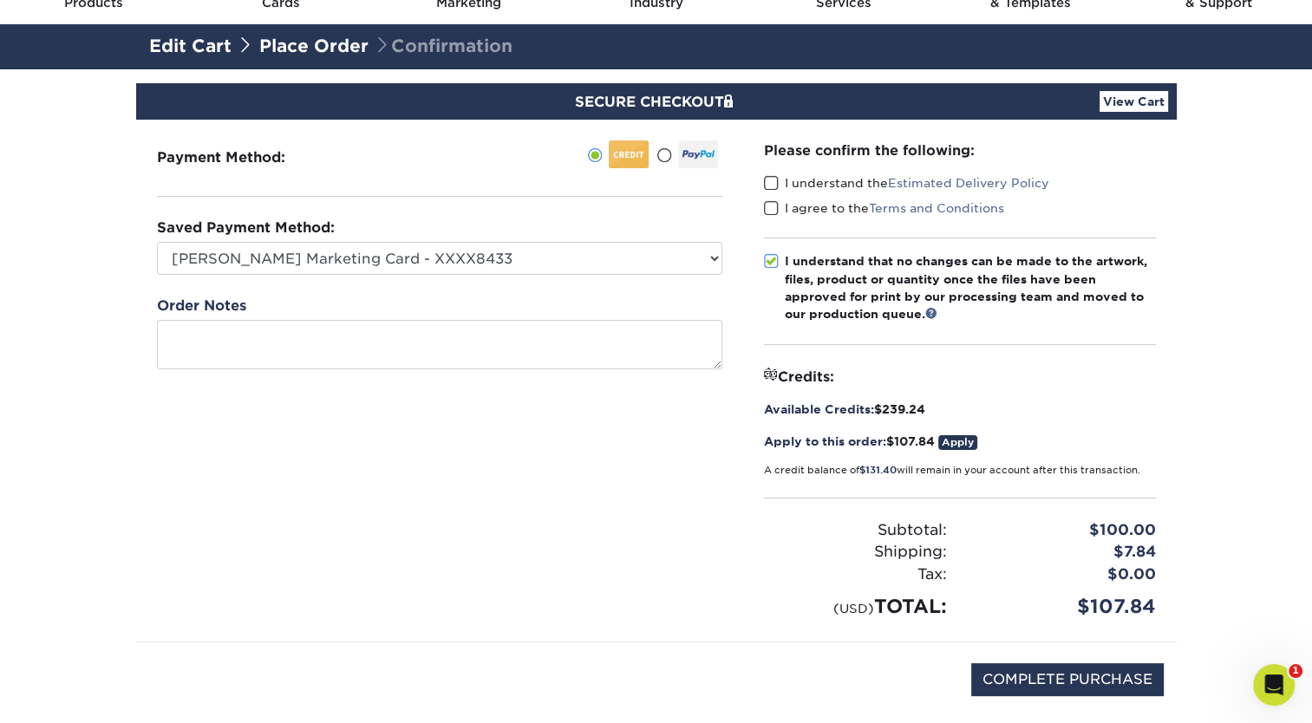
click at [0, 0] on input "I understand that no changes can be made to the artwork, files, product or quan…" at bounding box center [0, 0] width 0 height 0
click at [767, 177] on span at bounding box center [771, 183] width 15 height 16
click at [0, 0] on input "I understand the Estimated Delivery Policy" at bounding box center [0, 0] width 0 height 0
click at [775, 212] on span at bounding box center [771, 208] width 15 height 16
click at [0, 0] on input "I agree to the Terms and Conditions" at bounding box center [0, 0] width 0 height 0
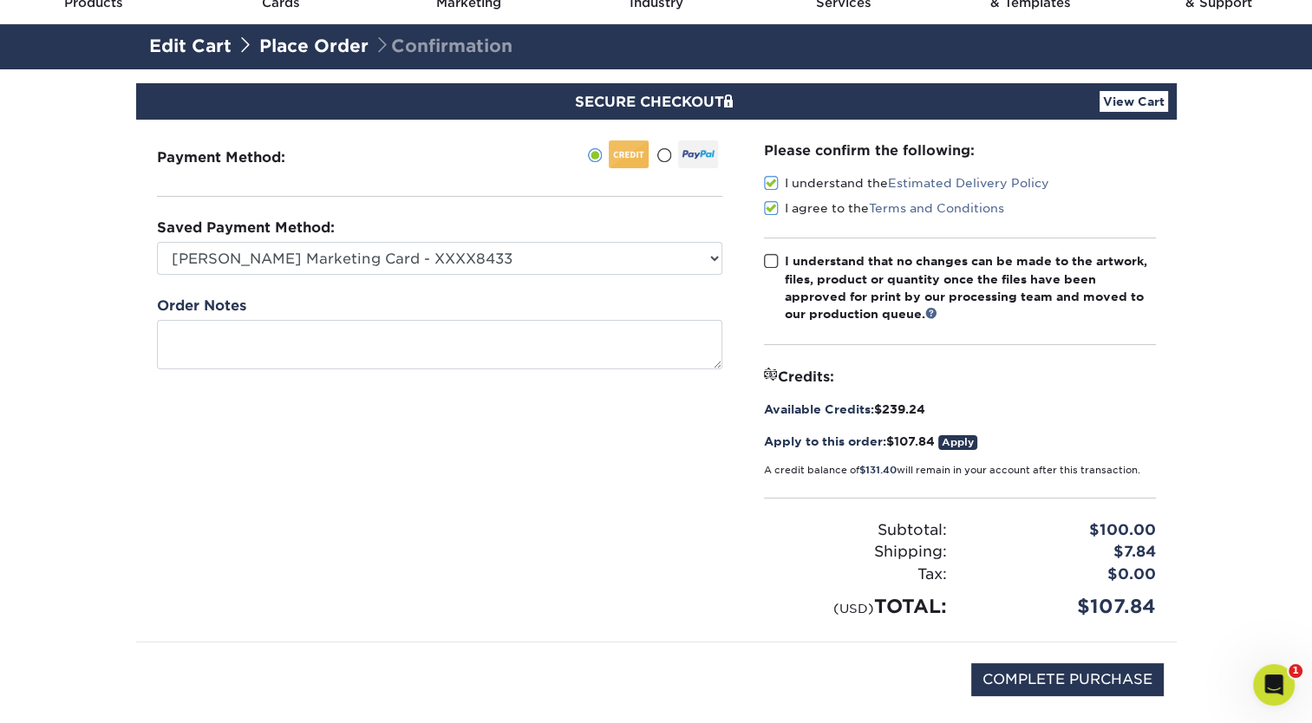
click at [771, 258] on span at bounding box center [771, 261] width 15 height 16
click at [0, 0] on input "I understand that no changes can be made to the artwork, files, product or quan…" at bounding box center [0, 0] width 0 height 0
click at [1010, 677] on input "COMPLETE PURCHASE" at bounding box center [1067, 680] width 193 height 33
type input "COMPLETE PURCHASE"
click at [974, 435] on link "Apply" at bounding box center [958, 442] width 39 height 15
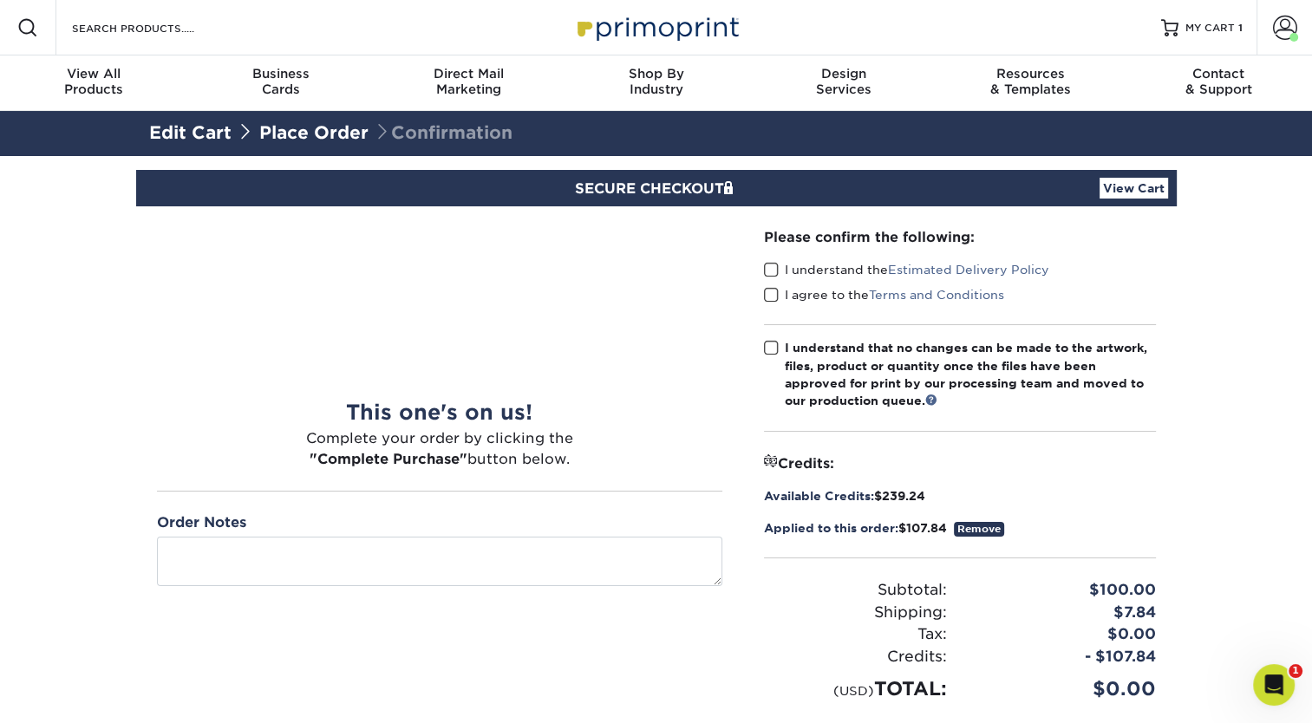
click at [767, 266] on span at bounding box center [771, 270] width 15 height 16
click at [0, 0] on input "I understand the Estimated Delivery Policy" at bounding box center [0, 0] width 0 height 0
click at [773, 296] on span at bounding box center [771, 295] width 15 height 16
click at [0, 0] on input "I agree to the Terms and Conditions" at bounding box center [0, 0] width 0 height 0
click at [773, 352] on span at bounding box center [771, 348] width 15 height 16
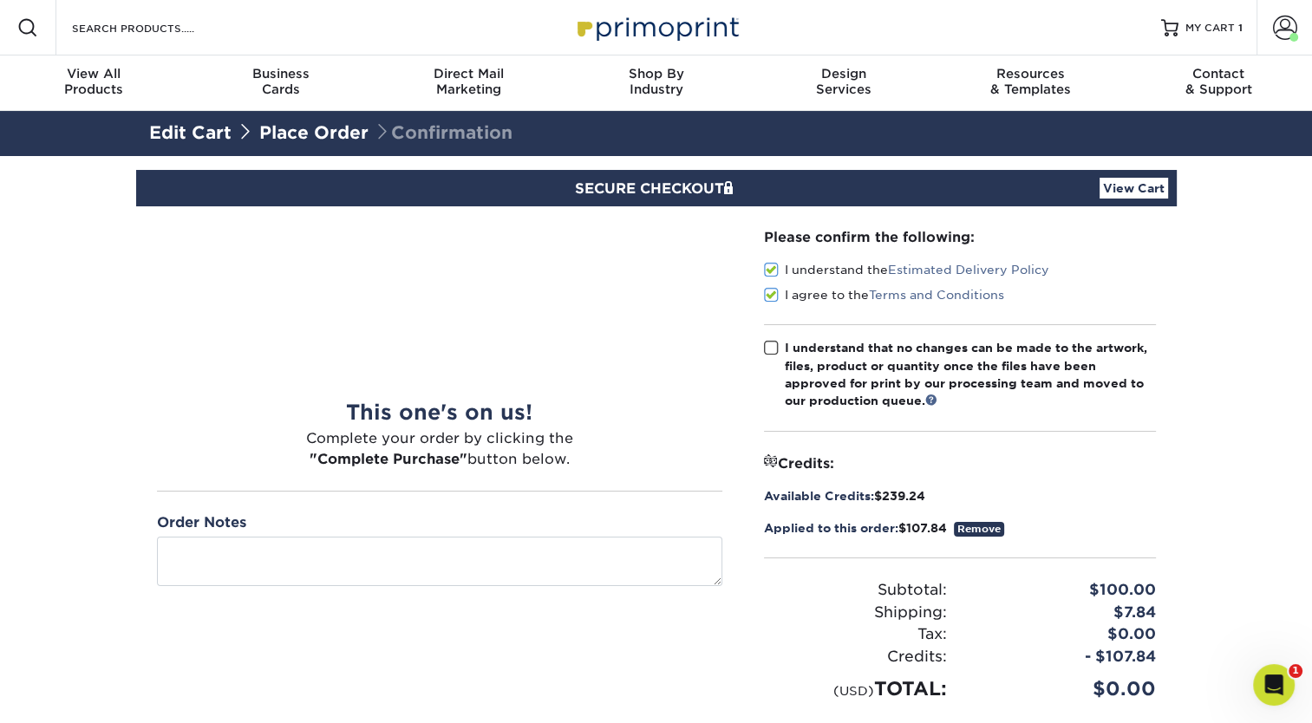
click at [0, 0] on input "I understand that no changes can be made to the artwork, files, product or quan…" at bounding box center [0, 0] width 0 height 0
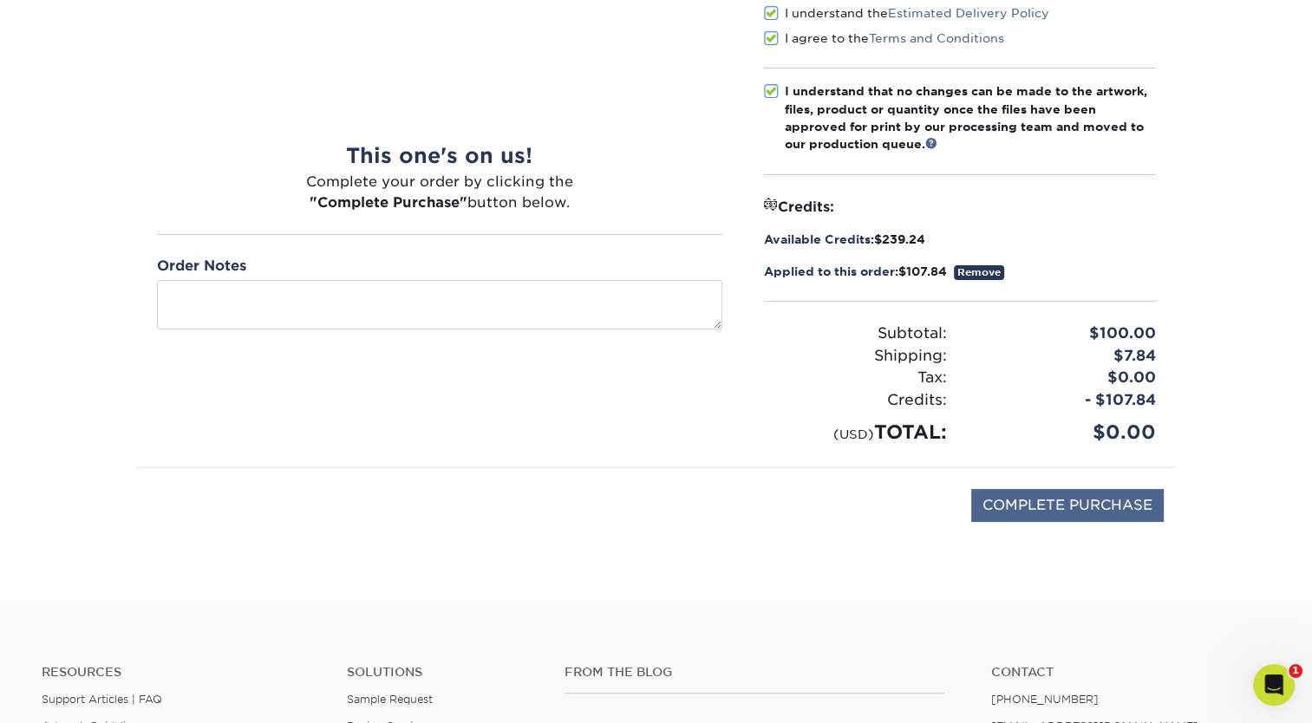
scroll to position [258, 0]
click at [1069, 502] on input "COMPLETE PURCHASE" at bounding box center [1067, 503] width 193 height 33
type input "PROCESSING, PLEASE WAIT..."
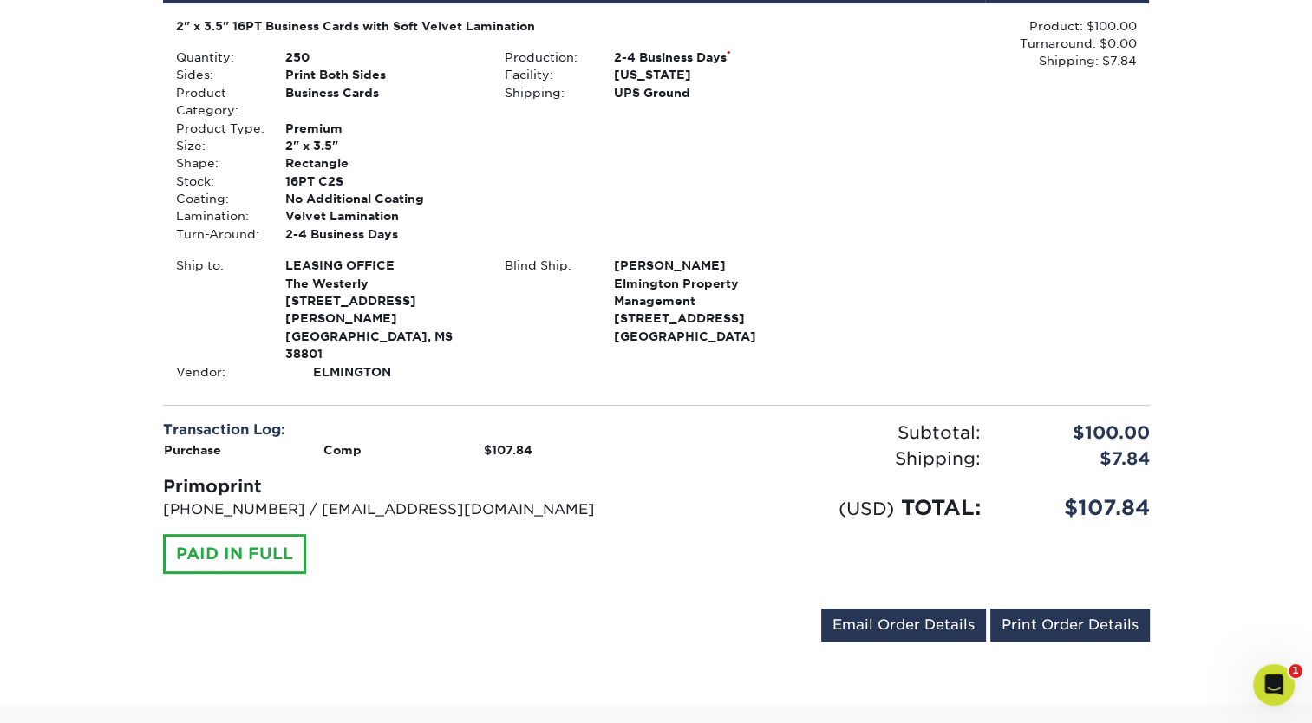
scroll to position [434, 0]
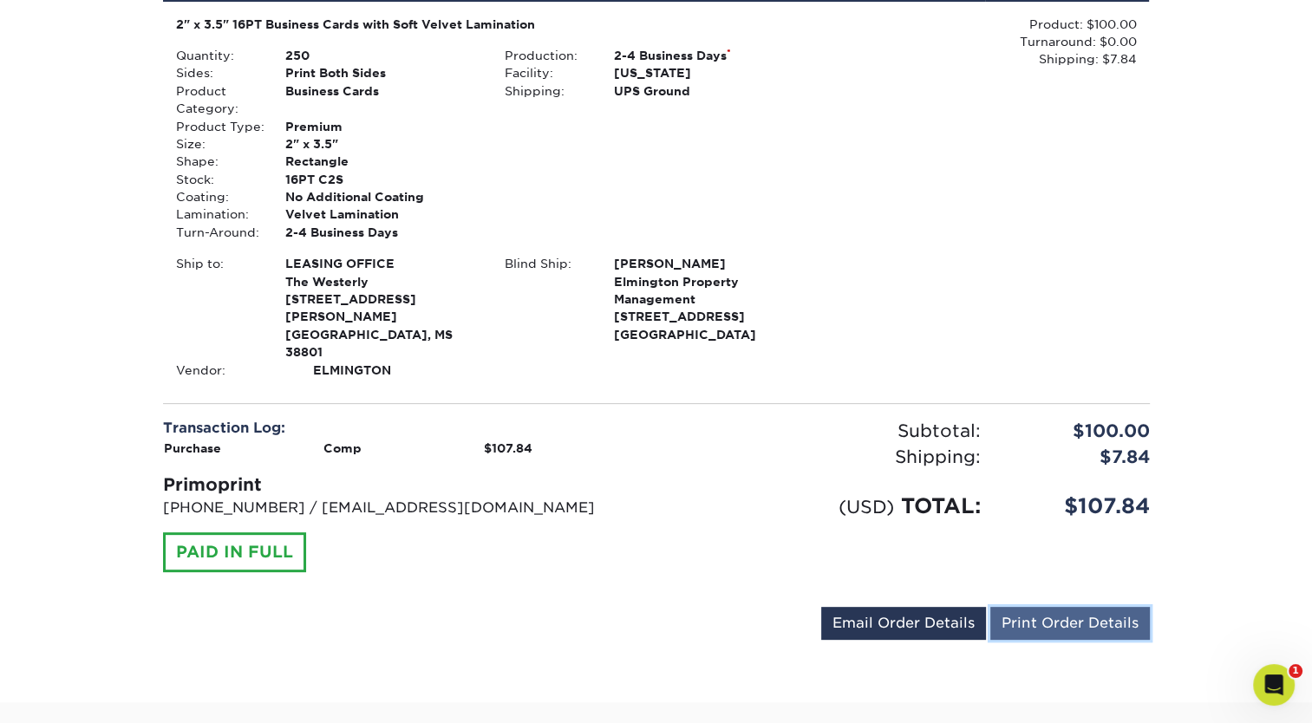
click at [1011, 607] on link "Print Order Details" at bounding box center [1071, 623] width 160 height 33
drag, startPoint x: 71, startPoint y: 191, endPoint x: 140, endPoint y: 29, distance: 175.3
click at [71, 191] on div "Your order has been placed! Order #: 25918-92552-74878 [DATE] 9:25am Go to My A…" at bounding box center [656, 212] width 1312 height 979
